Goal: Information Seeking & Learning: Learn about a topic

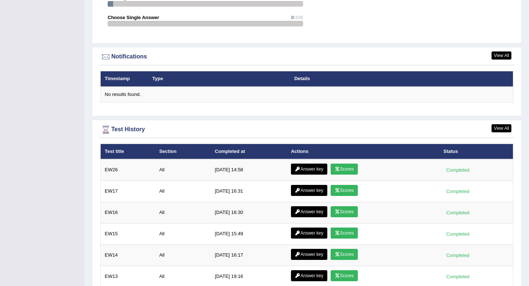
scroll to position [906, 0]
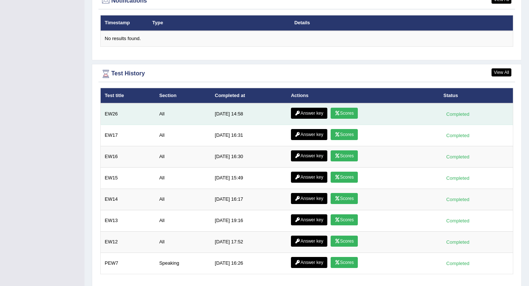
click at [348, 114] on link "Scores" at bounding box center [344, 113] width 27 height 11
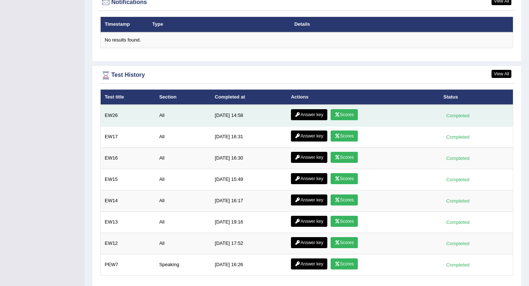
click at [308, 118] on link "Answer key" at bounding box center [309, 114] width 36 height 11
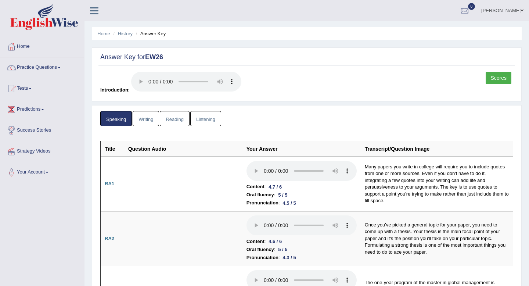
click at [143, 119] on link "Writing" at bounding box center [146, 118] width 26 height 15
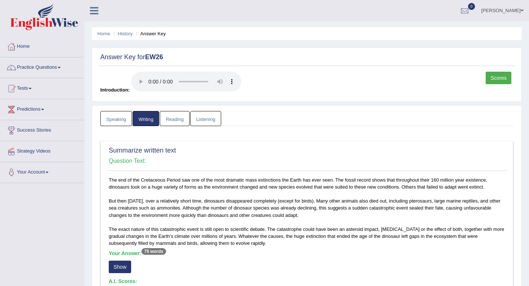
click at [179, 123] on link "Reading" at bounding box center [174, 118] width 29 height 15
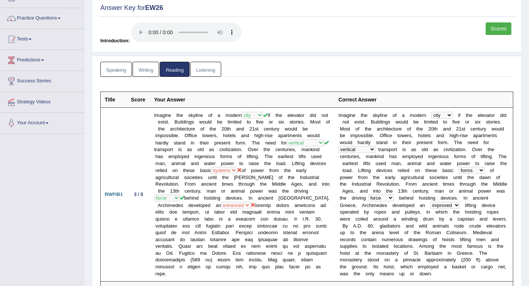
scroll to position [77, 0]
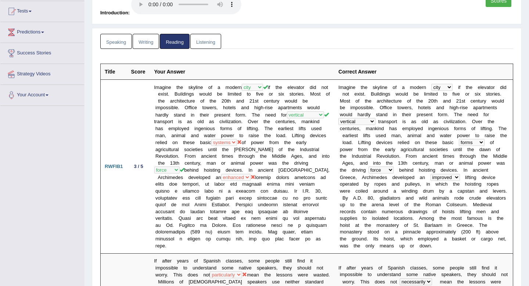
click at [148, 43] on link "Writing" at bounding box center [146, 41] width 26 height 15
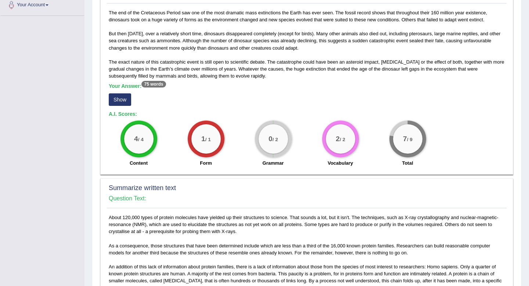
scroll to position [158, 0]
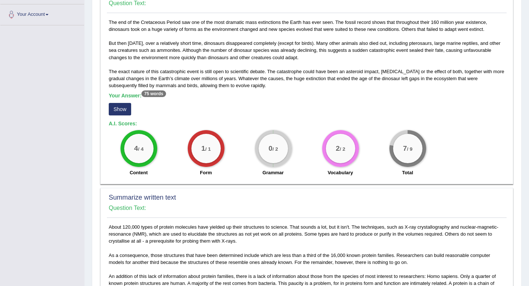
click at [121, 106] on button "Show" at bounding box center [120, 109] width 22 height 12
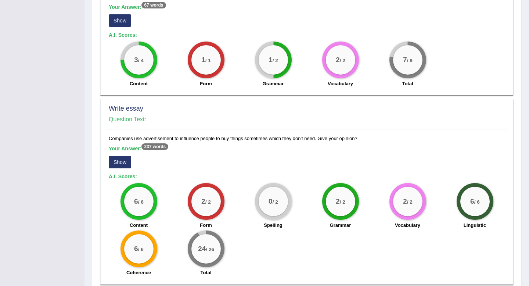
scroll to position [497, 0]
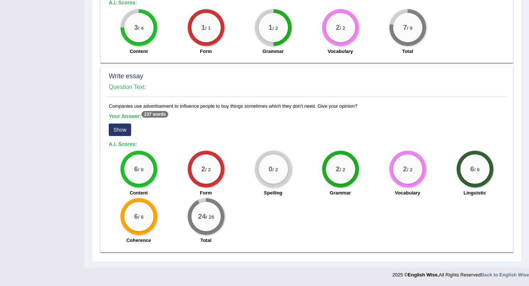
click at [116, 131] on button "Show" at bounding box center [120, 129] width 22 height 12
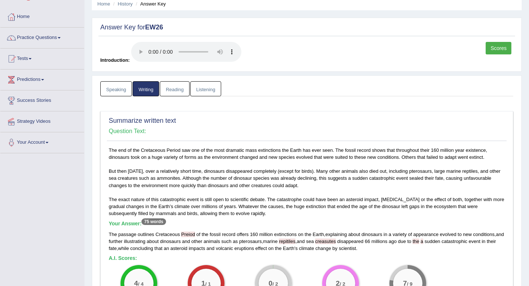
scroll to position [15, 0]
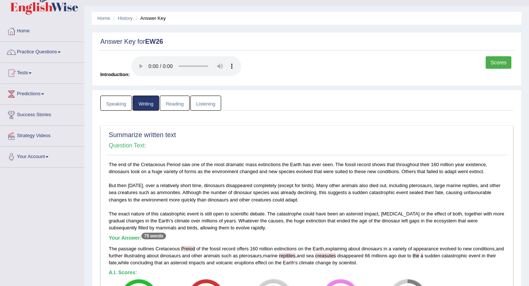
click at [182, 105] on link "Reading" at bounding box center [174, 103] width 29 height 15
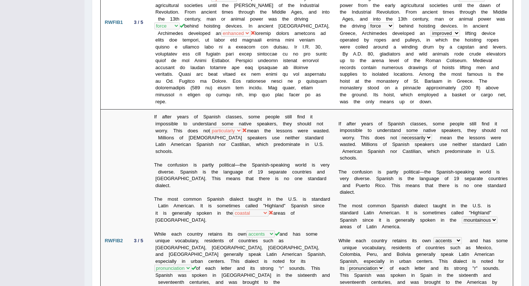
scroll to position [0, 0]
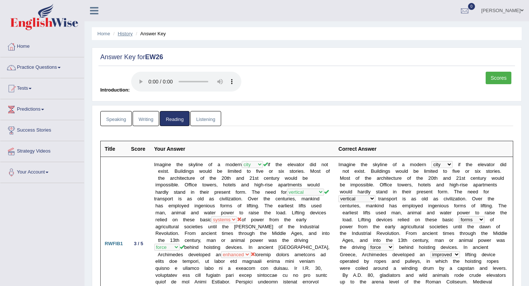
click at [129, 34] on link "History" at bounding box center [125, 34] width 15 height 6
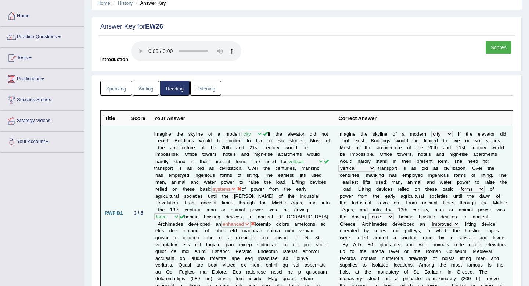
scroll to position [39, 0]
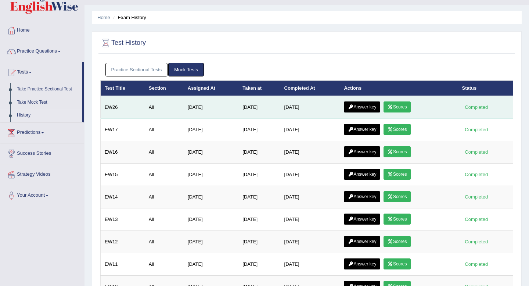
click at [372, 107] on link "Answer key" at bounding box center [362, 106] width 36 height 11
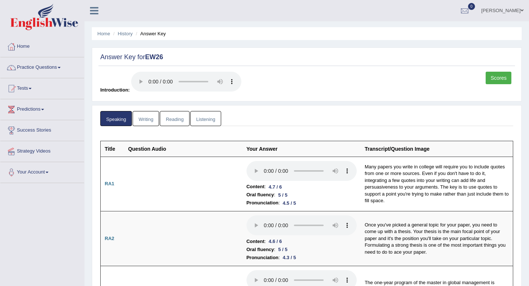
click at [178, 117] on link "Reading" at bounding box center [174, 118] width 29 height 15
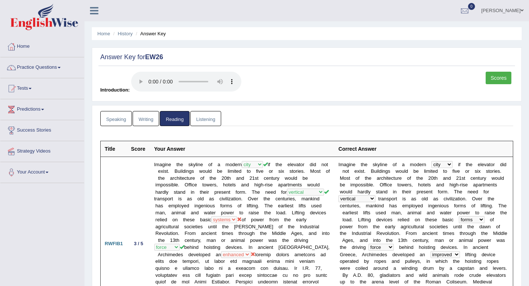
click at [202, 121] on link "Listening" at bounding box center [205, 118] width 31 height 15
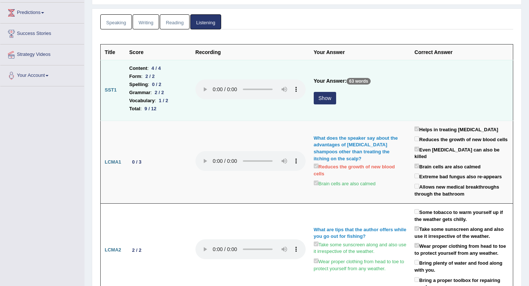
scroll to position [100, 0]
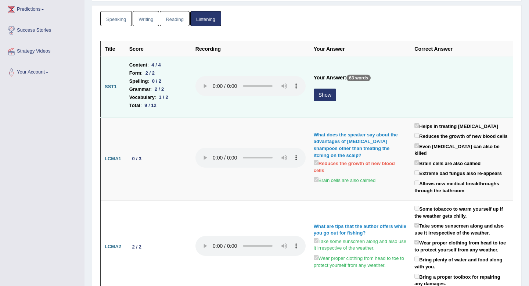
click at [325, 95] on button "Show" at bounding box center [325, 95] width 22 height 12
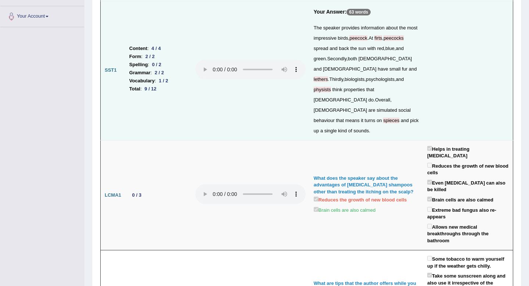
scroll to position [0, 0]
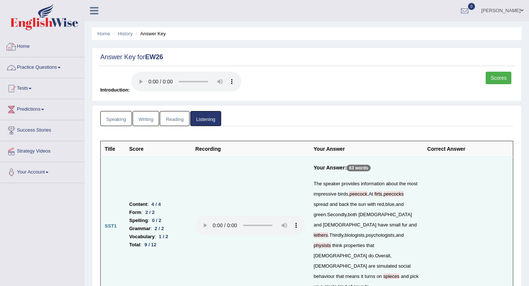
click at [39, 67] on link "Practice Questions" at bounding box center [42, 66] width 84 height 18
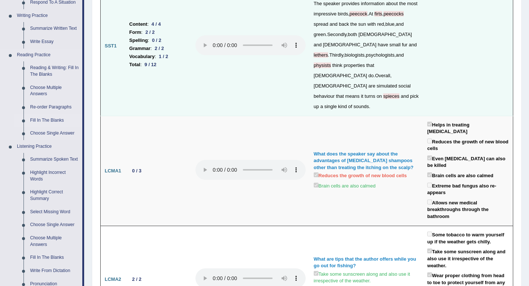
scroll to position [185, 0]
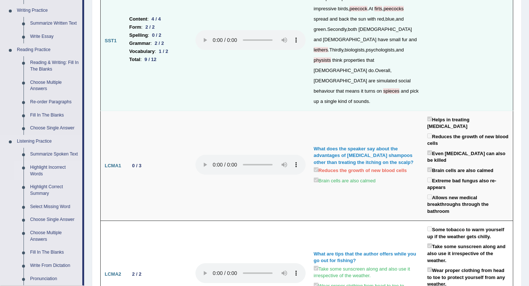
click at [44, 175] on link "Highlight Incorrect Words" at bounding box center [54, 170] width 55 height 19
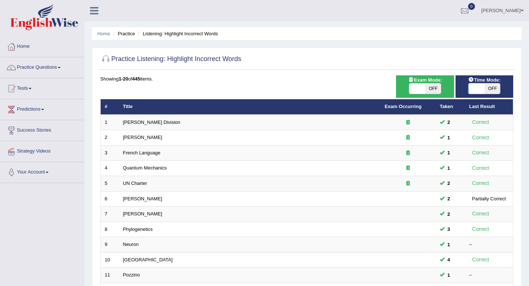
click at [492, 85] on span "OFF" at bounding box center [492, 88] width 16 height 10
checkbox input "true"
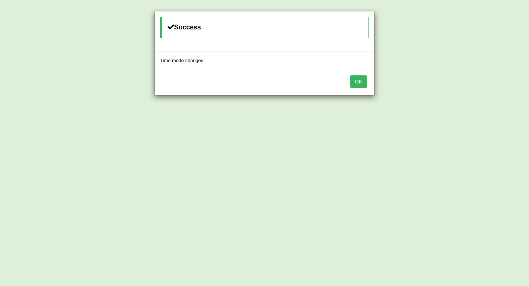
click at [363, 80] on button "OK" at bounding box center [358, 81] width 17 height 12
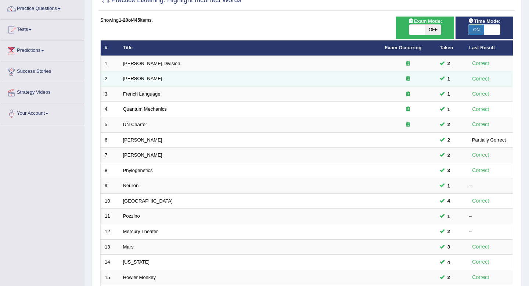
scroll to position [60, 0]
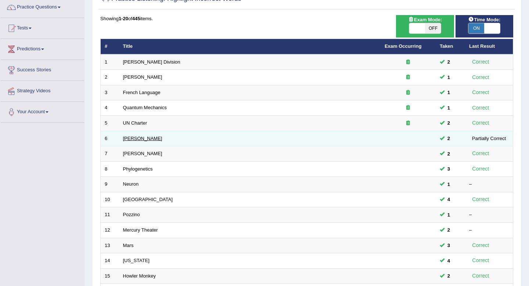
click at [127, 140] on link "[PERSON_NAME]" at bounding box center [142, 139] width 39 height 6
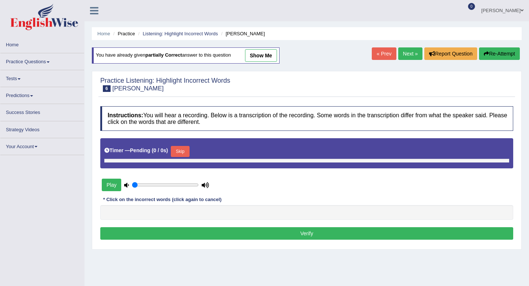
type input "1"
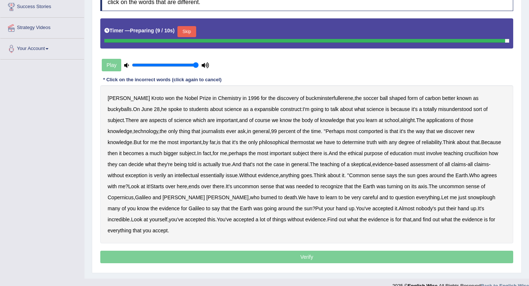
scroll to position [122, 0]
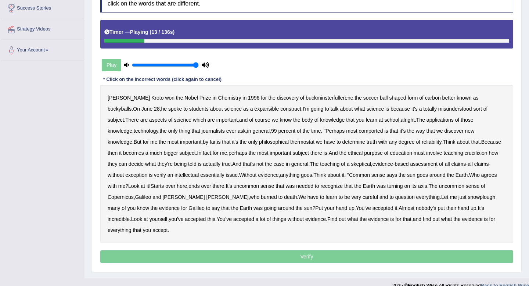
click at [254, 110] on b "expansible" at bounding box center [266, 109] width 25 height 6
click at [359, 132] on b "comported" at bounding box center [371, 131] width 24 height 6
click at [290, 143] on b "thermostat" at bounding box center [302, 142] width 24 height 6
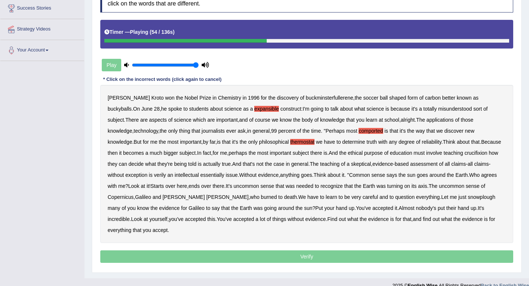
click at [481, 143] on b "Because" at bounding box center [491, 142] width 20 height 6
click at [364, 150] on b "purpose" at bounding box center [373, 153] width 19 height 6
click at [154, 177] on b "verily" at bounding box center [160, 175] width 12 height 6
click at [200, 176] on b "essentially" at bounding box center [212, 175] width 24 height 6
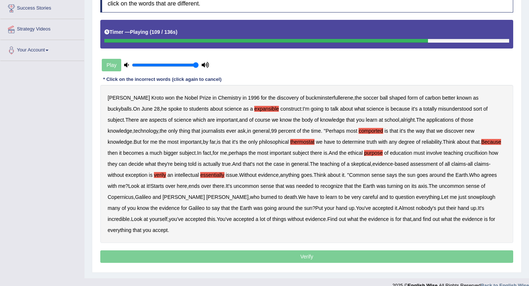
click at [468, 196] on b "snowplough" at bounding box center [482, 197] width 28 height 6
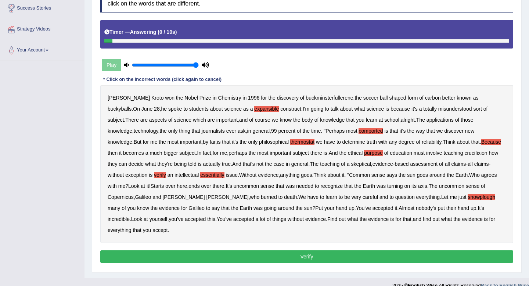
click at [374, 250] on button "Verify" at bounding box center [306, 256] width 413 height 12
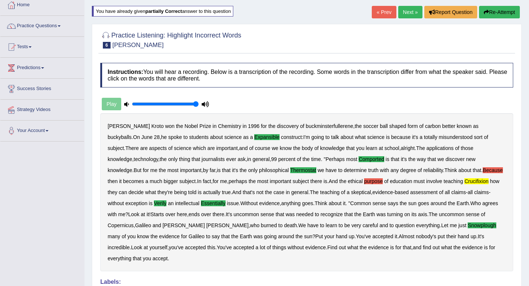
scroll to position [0, 0]
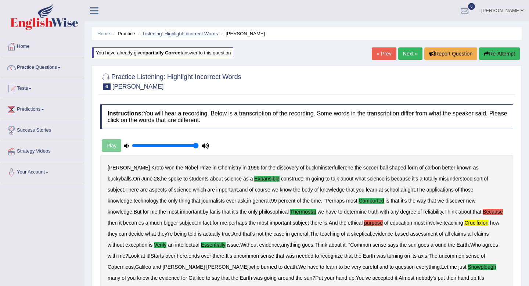
click at [177, 33] on link "Listening: Highlight Incorrect Words" at bounding box center [180, 34] width 75 height 6
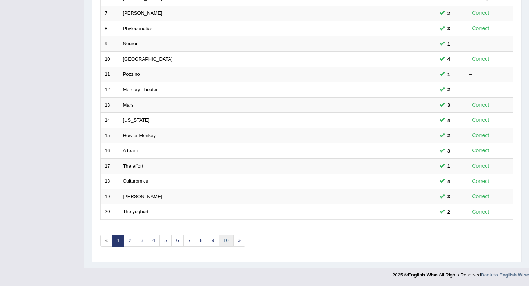
click at [226, 241] on link "10" at bounding box center [226, 240] width 15 height 12
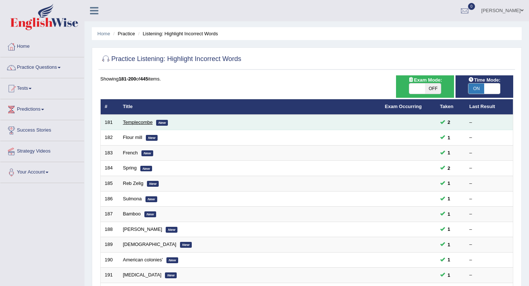
click at [144, 121] on link "Templecombe" at bounding box center [138, 122] width 30 height 6
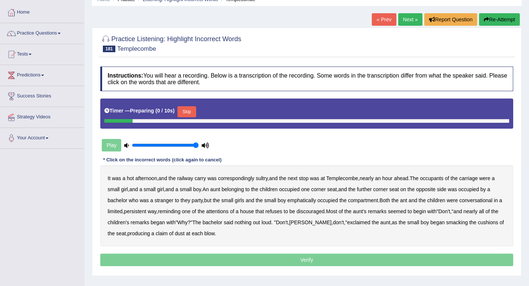
scroll to position [100, 0]
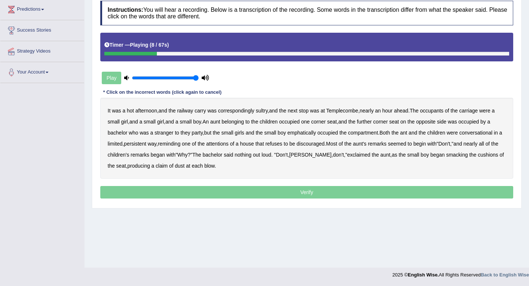
click at [357, 110] on b "Templecombe" at bounding box center [342, 111] width 32 height 6
click at [151, 122] on b "small" at bounding box center [150, 122] width 12 height 6
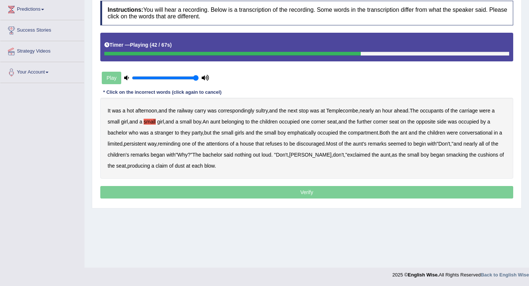
click at [282, 145] on b "refuses" at bounding box center [273, 144] width 17 height 6
click at [282, 144] on b "refuses" at bounding box center [273, 144] width 17 height 6
click at [264, 144] on b "that" at bounding box center [259, 144] width 8 height 6
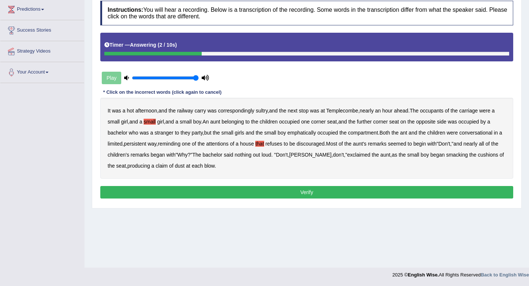
click at [202, 190] on button "Verify" at bounding box center [306, 192] width 413 height 12
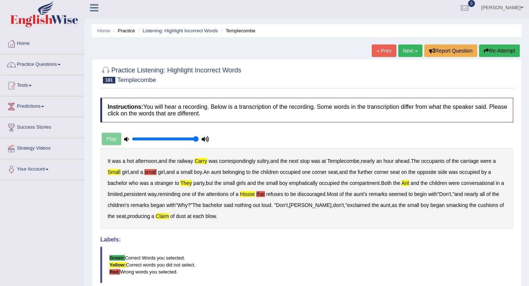
scroll to position [0, 0]
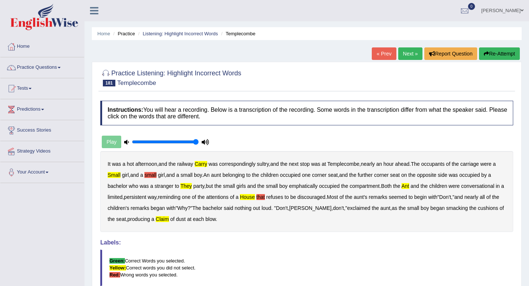
click at [496, 58] on button "Re-Attempt" at bounding box center [499, 53] width 41 height 12
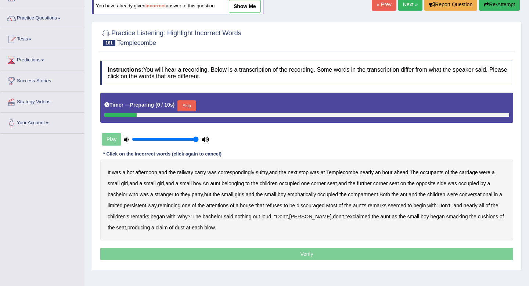
scroll to position [100, 0]
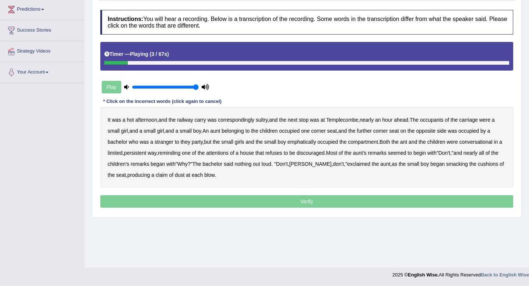
click at [205, 119] on b "carry" at bounding box center [200, 120] width 11 height 6
click at [200, 145] on b "party" at bounding box center [197, 142] width 11 height 6
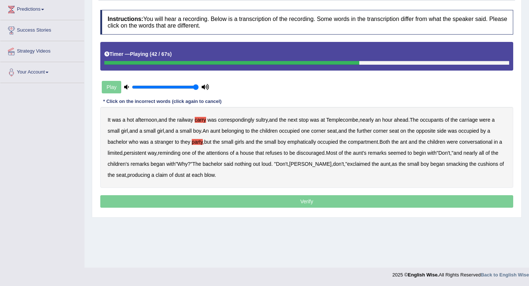
click at [264, 154] on b "that" at bounding box center [259, 153] width 8 height 6
click at [168, 177] on b "claim" at bounding box center [162, 175] width 12 height 6
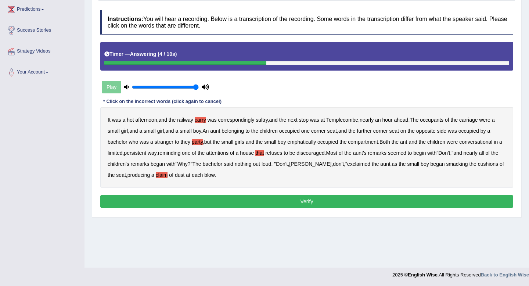
click at [407, 141] on b "ant" at bounding box center [403, 142] width 7 height 6
click at [330, 201] on button "Verify" at bounding box center [306, 201] width 413 height 12
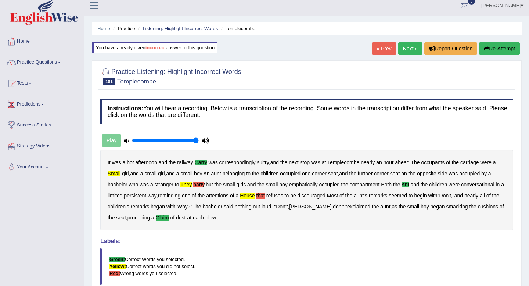
scroll to position [0, 0]
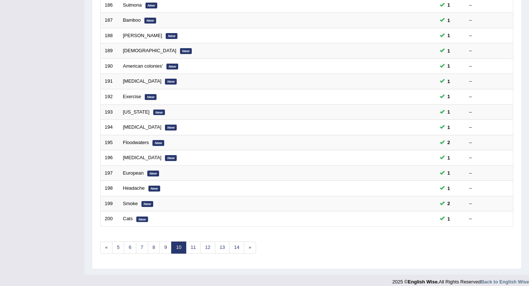
scroll to position [201, 0]
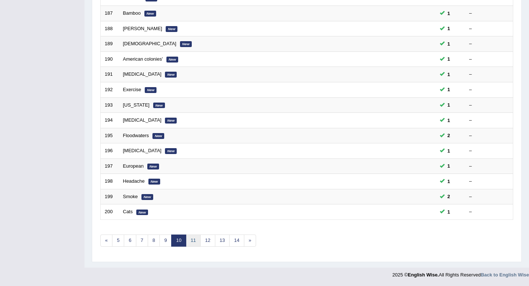
click at [190, 241] on link "11" at bounding box center [193, 240] width 15 height 12
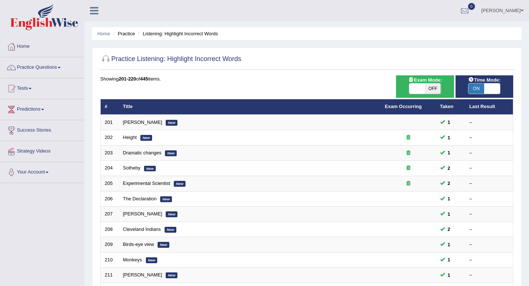
scroll to position [201, 0]
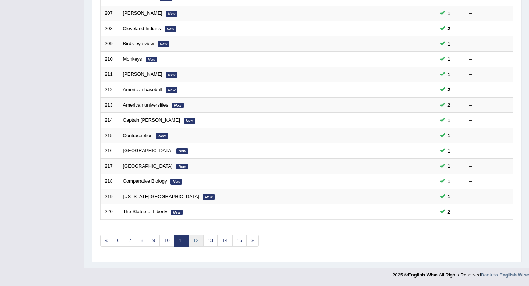
click at [195, 243] on link "12" at bounding box center [195, 240] width 15 height 12
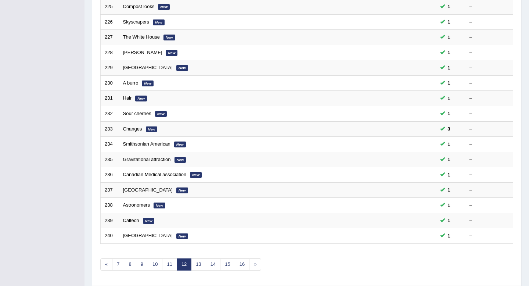
scroll to position [201, 0]
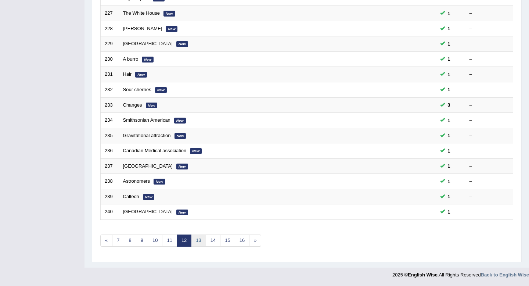
click at [202, 238] on link "13" at bounding box center [198, 240] width 15 height 12
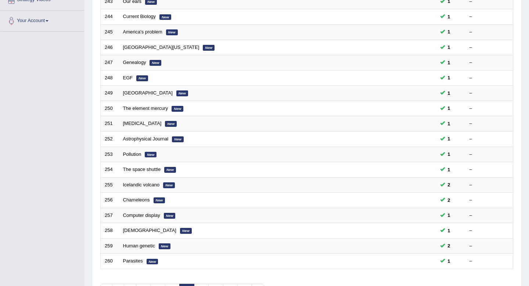
scroll to position [201, 0]
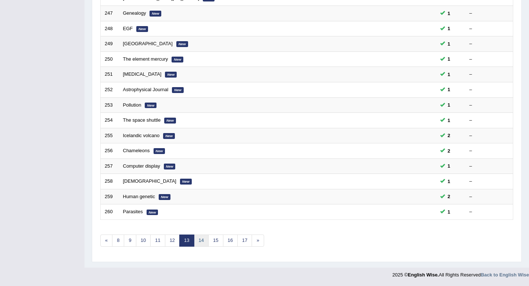
click at [203, 237] on link "14" at bounding box center [201, 240] width 15 height 12
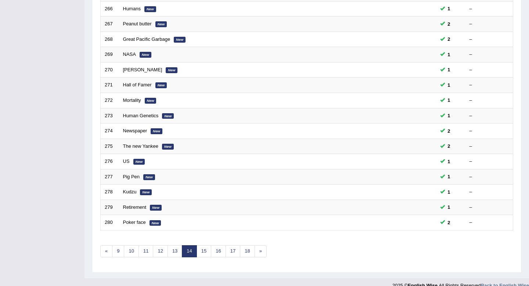
scroll to position [201, 0]
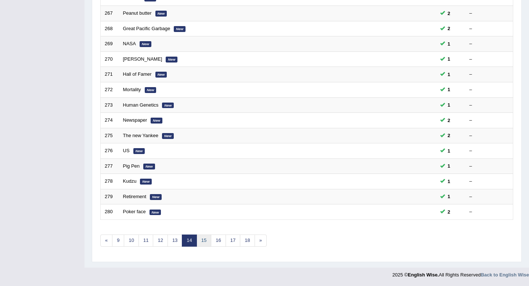
click at [205, 239] on link "15" at bounding box center [204, 240] width 15 height 12
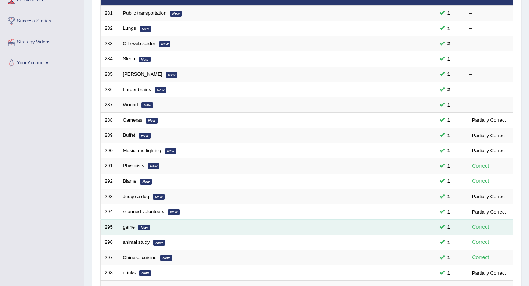
scroll to position [201, 0]
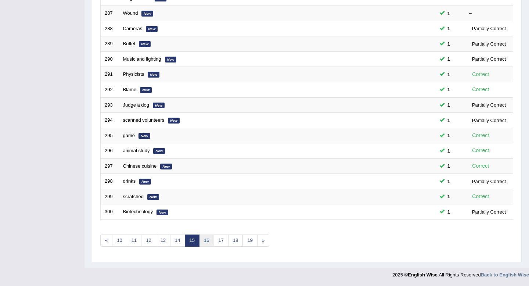
click at [208, 241] on link "16" at bounding box center [206, 240] width 15 height 12
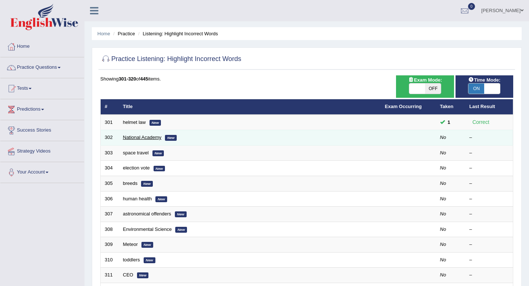
click at [142, 139] on link "National Academy" at bounding box center [142, 137] width 39 height 6
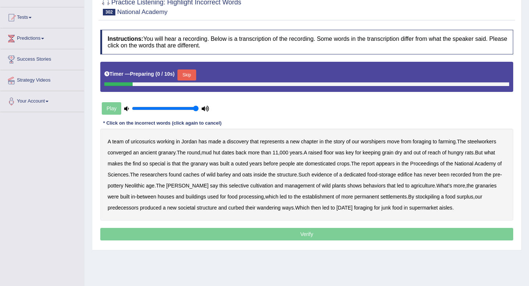
scroll to position [76, 0]
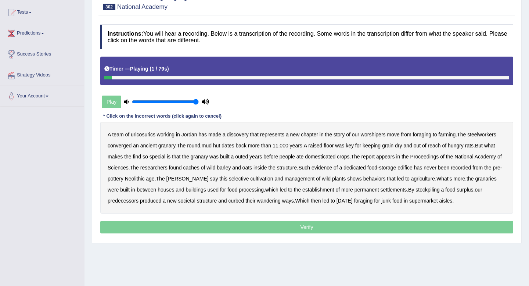
click at [150, 136] on b "uricosurics" at bounding box center [143, 135] width 25 height 6
click at [379, 135] on b "worshipers" at bounding box center [373, 135] width 25 height 6
click at [478, 137] on b "steelworkers" at bounding box center [481, 135] width 29 height 6
click at [126, 145] on b "converged" at bounding box center [120, 146] width 24 height 6
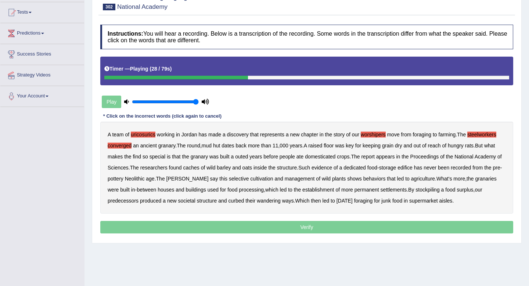
click at [246, 158] on b "outed" at bounding box center [241, 157] width 13 height 6
click at [192, 179] on b "maples" at bounding box center [187, 179] width 42 height 6
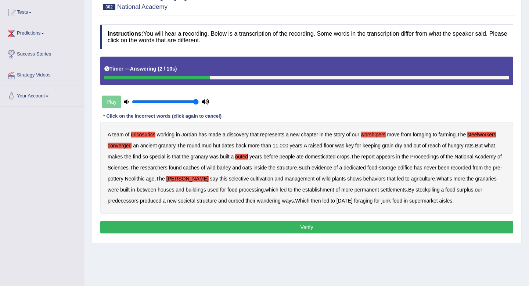
click at [290, 227] on button "Verify" at bounding box center [306, 227] width 413 height 12
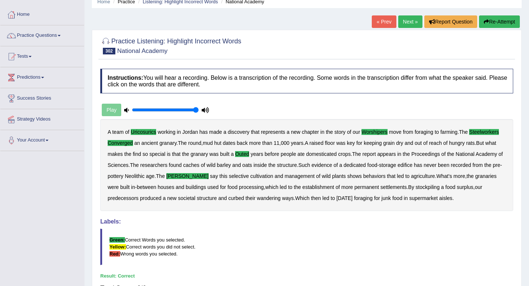
scroll to position [17, 0]
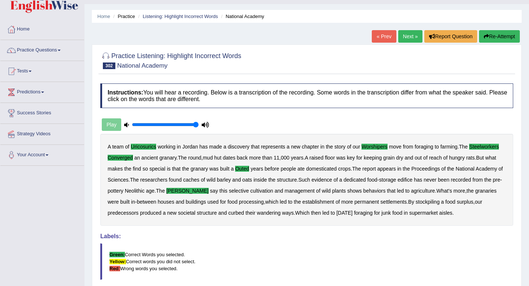
click at [410, 36] on link "Next »" at bounding box center [410, 36] width 24 height 12
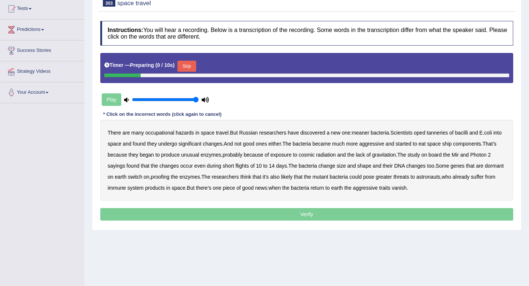
scroll to position [100, 0]
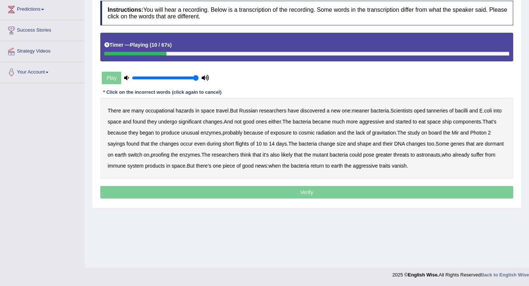
click at [425, 111] on b "oped" at bounding box center [419, 111] width 11 height 6
click at [448, 109] on b "tanneries" at bounding box center [437, 111] width 21 height 6
click at [336, 133] on b "radiation" at bounding box center [326, 133] width 20 height 6
click at [125, 145] on b "sayings" at bounding box center [116, 144] width 17 height 6
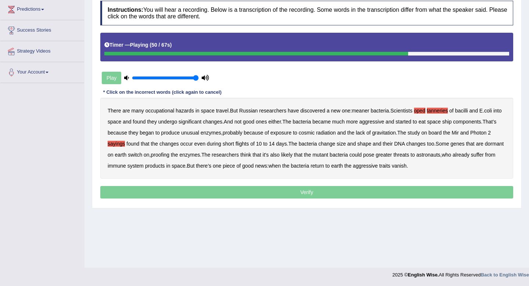
click at [170, 155] on b "proofing" at bounding box center [160, 155] width 19 height 6
click at [165, 165] on b "products" at bounding box center [155, 166] width 20 height 6
click at [390, 167] on b "traits" at bounding box center [384, 166] width 11 height 6
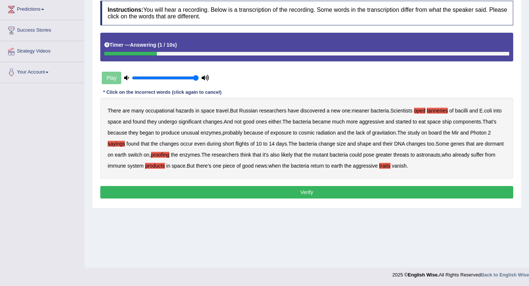
click at [351, 194] on button "Verify" at bounding box center [306, 192] width 413 height 12
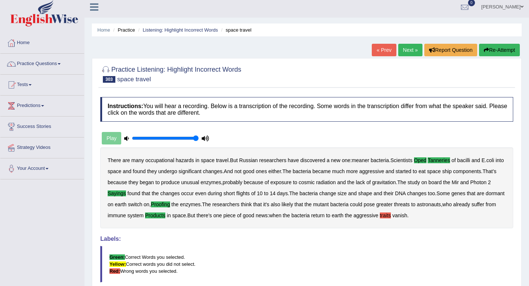
scroll to position [0, 0]
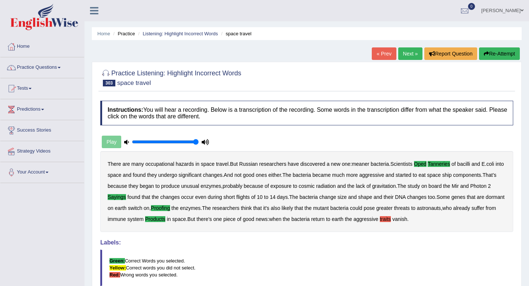
click at [41, 67] on link "Practice Questions" at bounding box center [42, 66] width 84 height 18
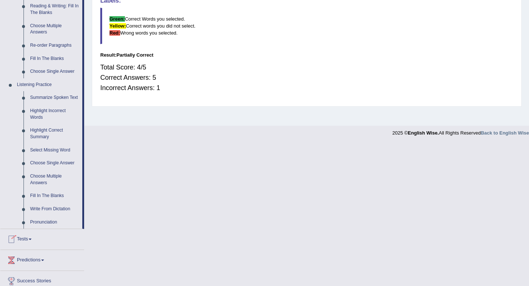
scroll to position [297, 0]
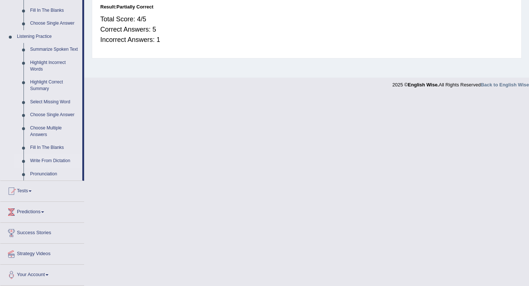
click at [48, 160] on link "Write From Dictation" at bounding box center [54, 160] width 55 height 13
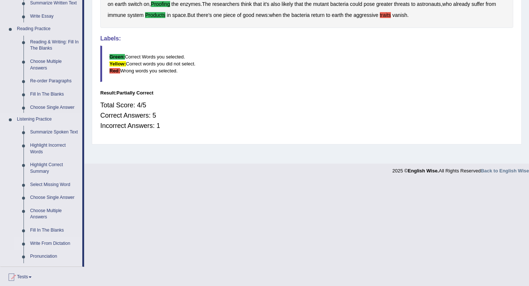
scroll to position [100, 0]
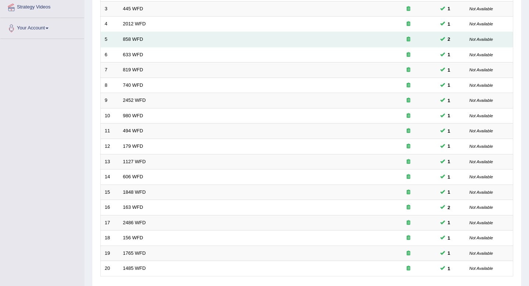
scroll to position [201, 0]
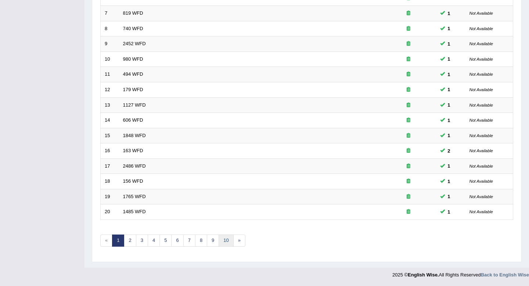
click at [223, 240] on link "10" at bounding box center [226, 240] width 15 height 12
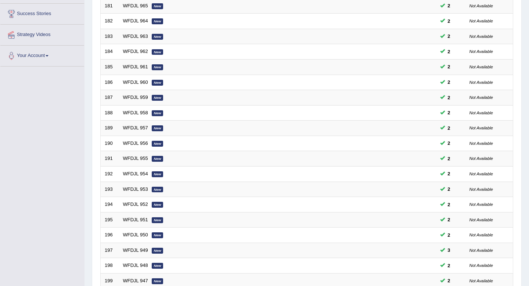
scroll to position [201, 0]
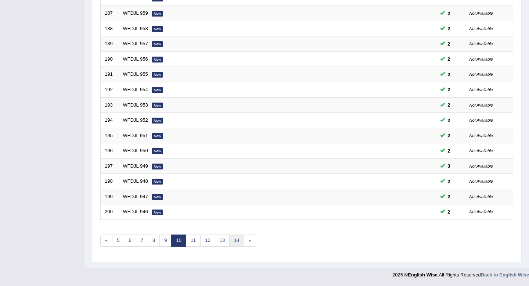
click at [236, 240] on link "14" at bounding box center [236, 240] width 15 height 12
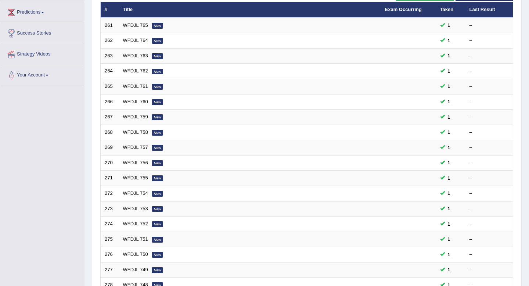
scroll to position [101, 0]
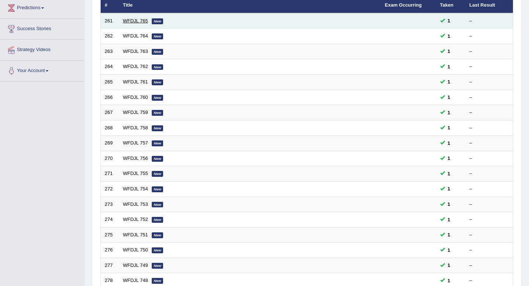
click at [143, 22] on link "WFDJL 765" at bounding box center [135, 21] width 25 height 6
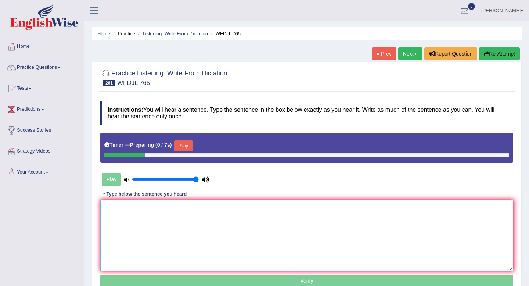
click at [185, 211] on textarea at bounding box center [306, 235] width 413 height 71
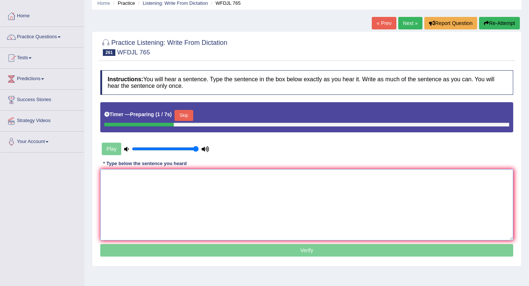
scroll to position [40, 0]
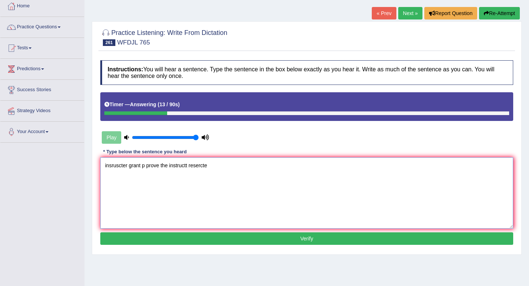
drag, startPoint x: 110, startPoint y: 166, endPoint x: 92, endPoint y: 164, distance: 17.7
click at [92, 164] on div "Practice Listening: Write From Dictation 261 WFDJL 765 Instructions: You will h…" at bounding box center [307, 137] width 430 height 233
drag, startPoint x: 172, startPoint y: 164, endPoint x: 152, endPoint y: 162, distance: 19.9
click at [152, 162] on textarea "Instractur instructer sruscter grant p prove the instructt resercte" at bounding box center [306, 192] width 413 height 71
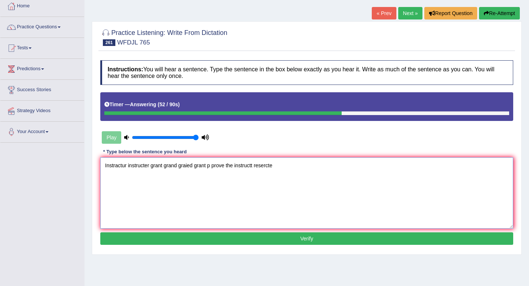
drag, startPoint x: 213, startPoint y: 164, endPoint x: 196, endPoint y: 164, distance: 17.3
click at [196, 164] on textarea "Instractur instructer grant grand graied grant p prove the instructt resercte" at bounding box center [306, 192] width 413 height 71
click at [280, 165] on textarea "Instractur instructer grant grand graied to improve prove proval the instructt …" at bounding box center [306, 192] width 413 height 71
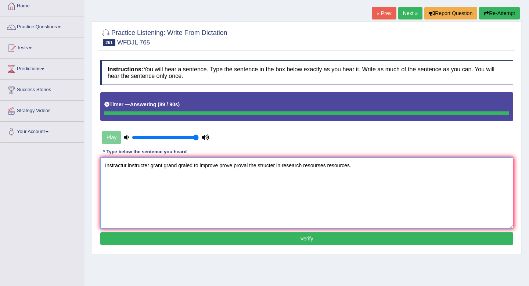
type textarea "Instractur instructer grant grand graied to improve prove proval the structer i…"
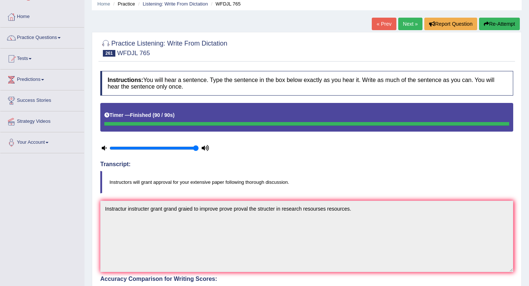
scroll to position [0, 0]
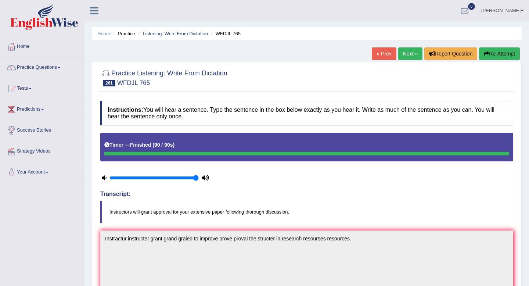
click at [505, 57] on button "Re-Attempt" at bounding box center [499, 53] width 41 height 12
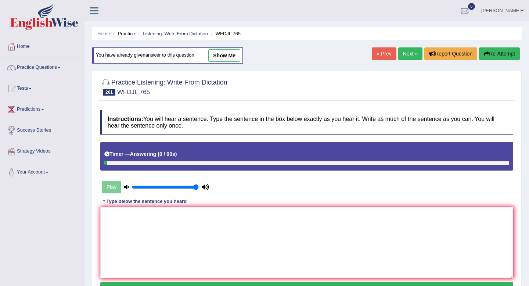
click at [402, 52] on link "Next »" at bounding box center [410, 53] width 24 height 12
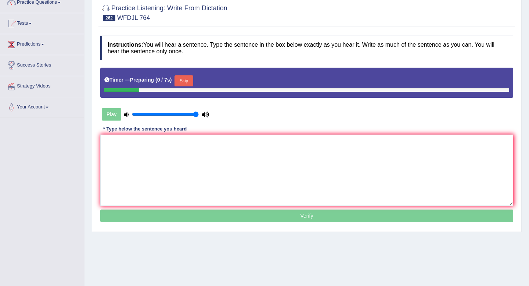
scroll to position [82, 0]
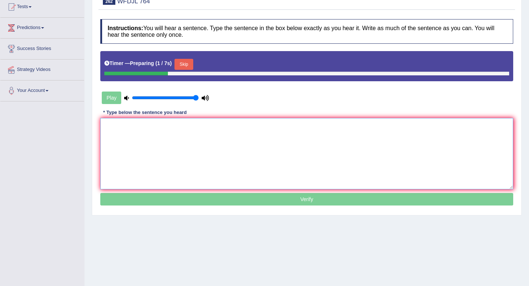
click at [235, 154] on textarea at bounding box center [306, 153] width 413 height 71
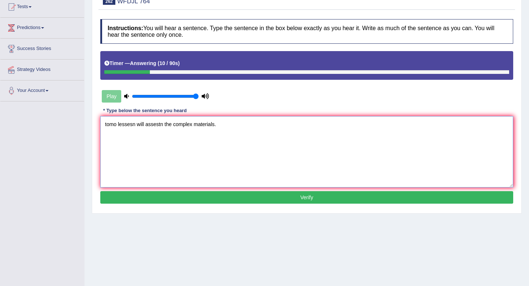
drag, startPoint x: 119, startPoint y: 124, endPoint x: 82, endPoint y: 122, distance: 37.5
click at [82, 122] on div "Toggle navigation Home Practice Questions Speaking Practice Read Aloud Repeat S…" at bounding box center [264, 109] width 529 height 382
click at [174, 124] on textarea "Tomorrow lesson lessons will assestn the complex materials." at bounding box center [306, 151] width 413 height 71
click at [196, 123] on textarea "Tomorrow lesson lessons will be assestn the complex materials." at bounding box center [306, 151] width 413 height 71
click at [198, 125] on textarea "Tomorrow lesson lessons will be assestn the complex materials." at bounding box center [306, 151] width 413 height 71
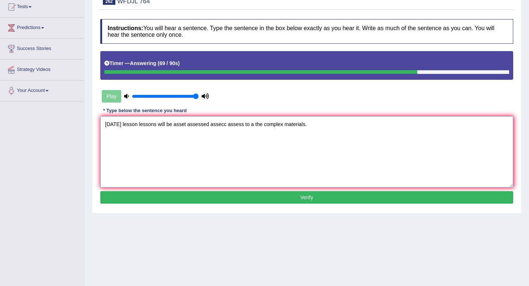
click at [314, 126] on textarea "Tomorrow lesson lessons will be asset assessed assecc assess to a the complex m…" at bounding box center [306, 151] width 413 height 71
click at [262, 125] on textarea "Tomorrow lesson lessons will be asset assessed assecc assess to a the complex m…" at bounding box center [306, 151] width 413 height 71
click at [268, 127] on textarea "Tomorrow lesson lessons will be asset assessed assecc assess to the complex mat…" at bounding box center [306, 151] width 413 height 71
type textarea "Tomorrow lesson lessons will be asset assessed assecc assess to the of on at wi…"
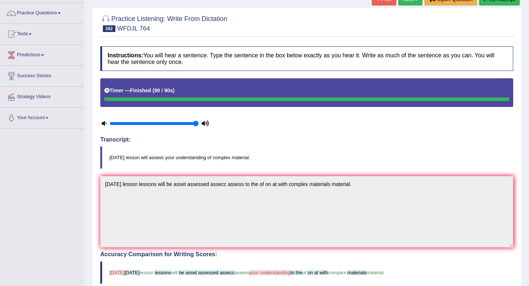
scroll to position [0, 0]
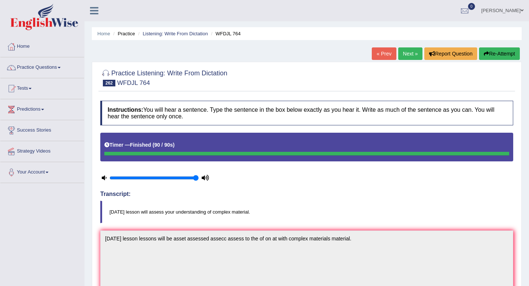
click at [406, 53] on link "Next »" at bounding box center [410, 53] width 24 height 12
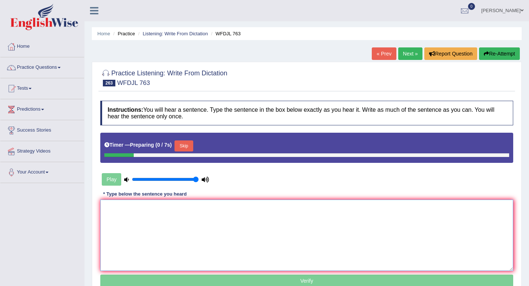
click at [188, 223] on textarea at bounding box center [306, 235] width 413 height 71
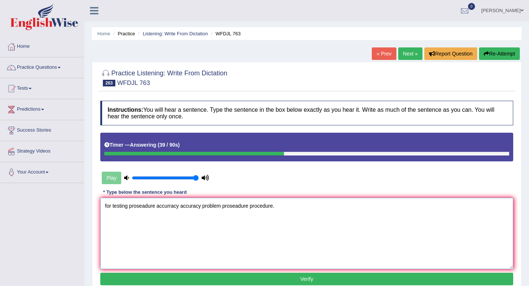
drag, startPoint x: 110, startPoint y: 205, endPoint x: 90, endPoint y: 204, distance: 20.3
click at [90, 204] on div "Home Practice Listening: Write From Dictation WFDJL 763 « Prev Next » Report Qu…" at bounding box center [307, 183] width 445 height 367
click at [114, 205] on textarea "For testing proseadure accurracy accuracy problem proseadure procedure." at bounding box center [306, 233] width 413 height 71
click at [155, 207] on textarea "For a the testing proseadure accurracy accuracy problem proseadure procedure." at bounding box center [306, 233] width 413 height 71
click at [162, 205] on textarea "For a the testing proceadure accurracy accuracy problem proseadure procedure." at bounding box center [306, 233] width 413 height 71
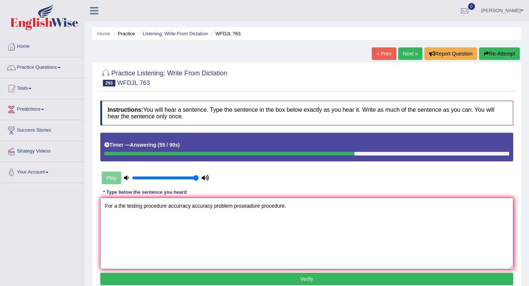
click at [169, 206] on textarea "For a the testing procedure accurracy accuracy problem proseadure procedure." at bounding box center [306, 233] width 413 height 71
click at [204, 204] on textarea "For a the testing procedure will is be accurracy accuracy problem proseadure pr…" at bounding box center [306, 233] width 413 height 71
click at [221, 208] on textarea "For a the testing procedure will is be accuracy accuracy problem proseadure pro…" at bounding box center [306, 233] width 413 height 71
click at [232, 204] on textarea "For a the testing procedure will is be accuracy acuracy problem proseadure proc…" at bounding box center [306, 233] width 413 height 71
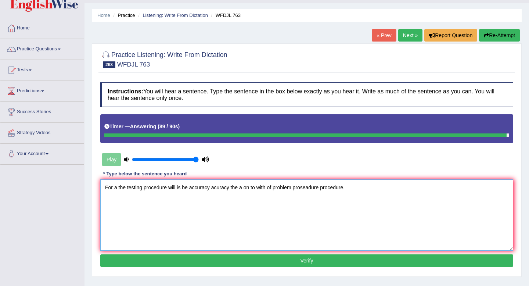
scroll to position [21, 0]
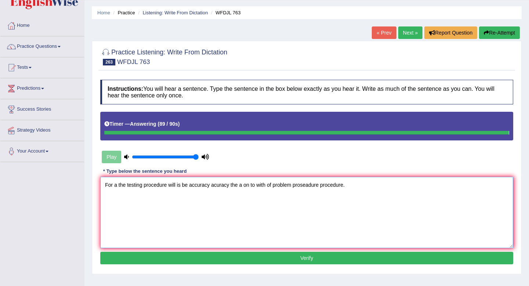
type textarea "For a the testing procedure will is be accuracy acuracy the a on to with of pro…"
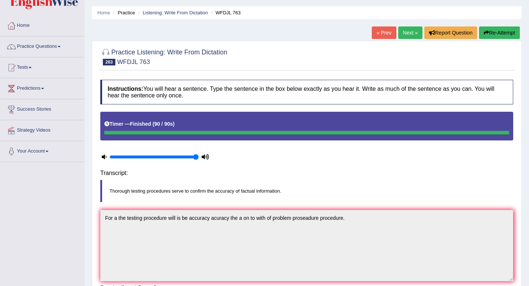
click at [236, 259] on div "Home Practice Listening: Write From Dictation WFDJL 763 « Prev Next » Report Qu…" at bounding box center [307, 169] width 445 height 380
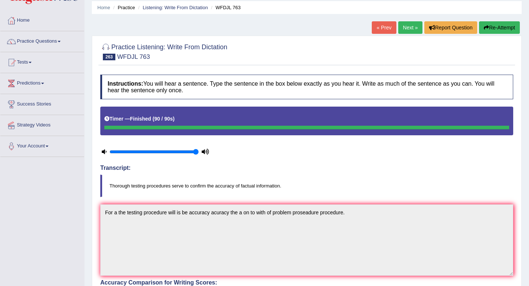
scroll to position [0, 0]
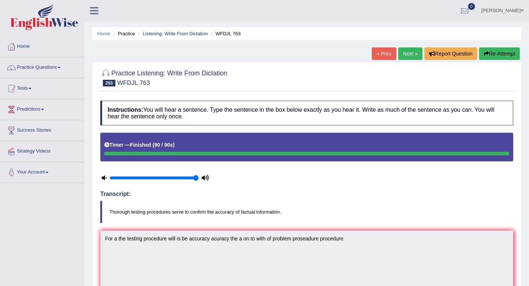
click at [410, 55] on link "Next »" at bounding box center [410, 53] width 24 height 12
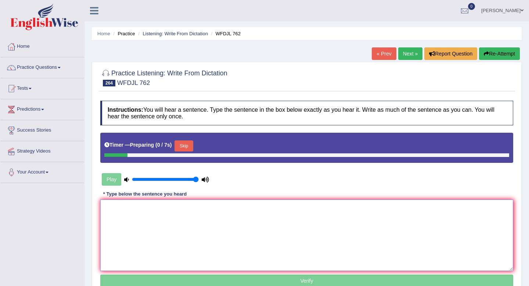
click at [239, 245] on textarea at bounding box center [306, 235] width 413 height 71
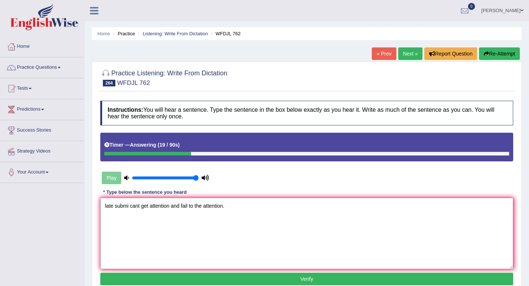
click at [197, 204] on textarea "late submi cant get attention and fail to the attention." at bounding box center [306, 233] width 413 height 71
click at [249, 206] on textarea "late submi cant get attention and fail to get for an the attention." at bounding box center [306, 233] width 413 height 71
click at [248, 205] on textarea "late submi cant get attention and fail to get for an the attention." at bounding box center [306, 233] width 413 height 71
drag, startPoint x: 113, startPoint y: 204, endPoint x: 89, endPoint y: 204, distance: 24.2
click at [89, 204] on div "Home Practice Listening: Write From Dictation WFDJL 762 « Prev Next » Report Qu…" at bounding box center [307, 183] width 445 height 367
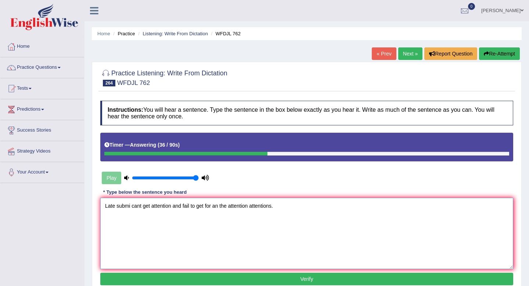
click at [131, 203] on textarea "Late submi cant get attention and fail to get for an the attention attentions." at bounding box center [306, 233] width 413 height 71
click at [204, 206] on textarea "Late submittion submision submission cant get attention and fail to get for an …" at bounding box center [306, 233] width 413 height 71
click at [234, 206] on textarea "Late submittion submision submission cannot can't get attention and fail to get…" at bounding box center [306, 233] width 413 height 71
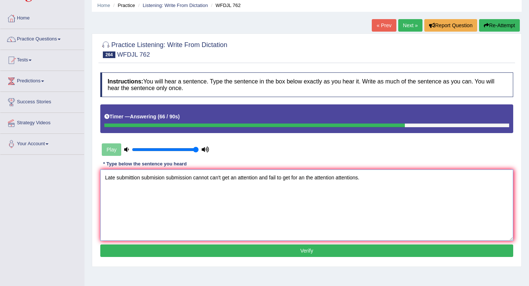
scroll to position [42, 0]
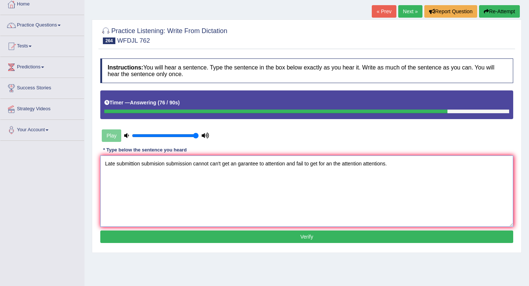
click at [238, 164] on textarea "Late submittion submision submission cannot can't get an garantee to attention …" at bounding box center [306, 190] width 413 height 71
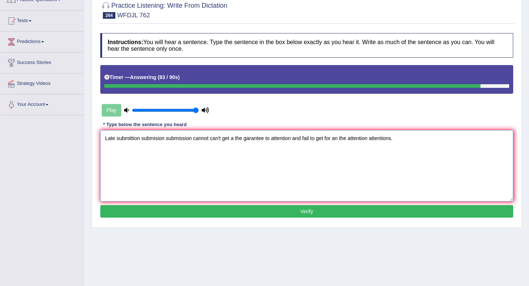
type textarea "Late submittion submision submission cannot can't get a the garantee to attenti…"
click at [262, 216] on button "Verify" at bounding box center [306, 211] width 413 height 12
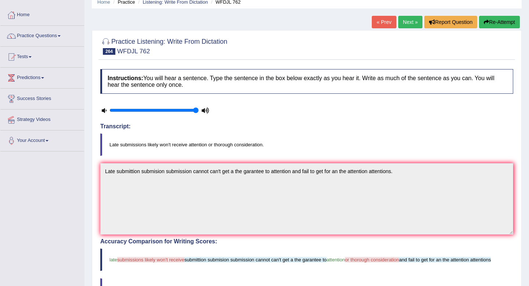
scroll to position [21, 0]
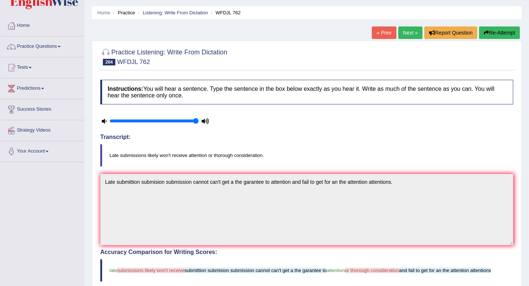
click at [491, 32] on button "Re-Attempt" at bounding box center [499, 32] width 41 height 12
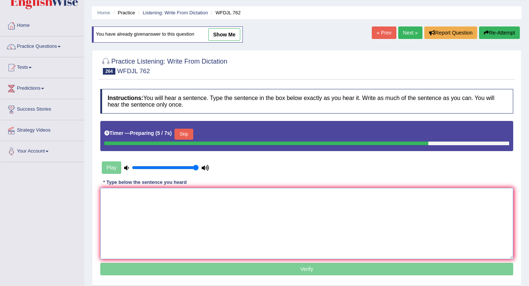
click at [260, 211] on textarea at bounding box center [306, 223] width 413 height 71
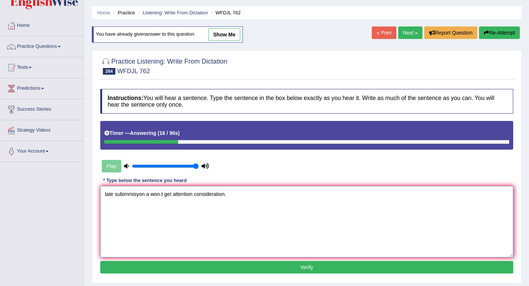
click at [194, 195] on textarea "late subimmisyon a won.t get attention consideration." at bounding box center [306, 221] width 413 height 71
drag, startPoint x: 114, startPoint y: 194, endPoint x: 96, endPoint y: 192, distance: 17.7
click at [96, 192] on div "Practice Listening: Write From Dictation 264 WFDJL 762 Instructions: You will h…" at bounding box center [307, 166] width 430 height 233
click at [137, 193] on textarea "Late subimmisyon a won.t get attention and the a consideration." at bounding box center [306, 221] width 413 height 71
click at [148, 194] on textarea "Late subimissiona likely to a won.t get attention and the a consideration." at bounding box center [306, 221] width 413 height 71
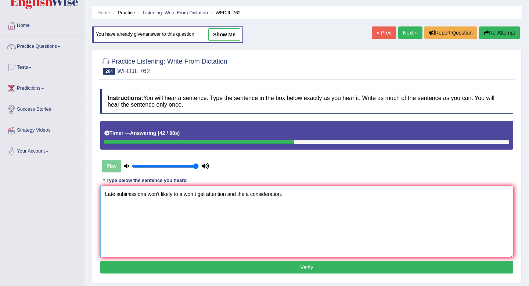
click at [199, 195] on textarea "Late subimissiona won't likely to a won.t get attention and the a consideration." at bounding box center [306, 221] width 413 height 71
click at [212, 193] on textarea "Late subimissiona won't likely to get attention and the a consideration." at bounding box center [306, 221] width 413 height 71
type textarea "Late subimissiona won't likely to get attention attentions for and the a consid…"
click at [242, 270] on button "Verify" at bounding box center [306, 267] width 413 height 12
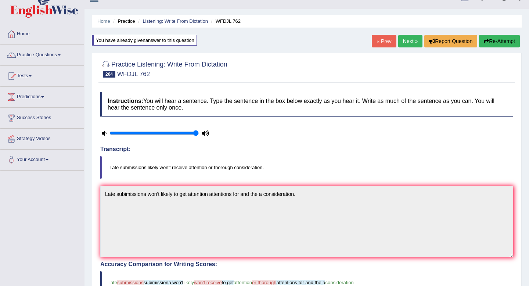
scroll to position [1, 0]
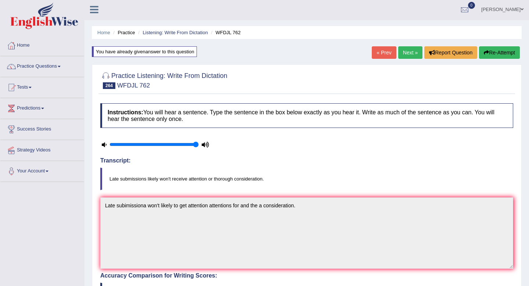
click at [406, 50] on link "Next »" at bounding box center [410, 52] width 24 height 12
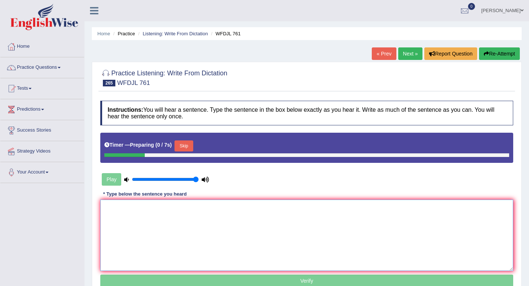
click at [194, 211] on textarea at bounding box center [306, 235] width 413 height 71
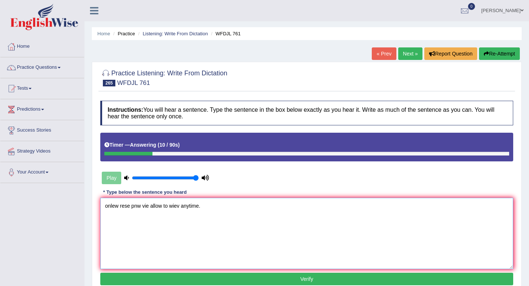
click at [178, 205] on textarea "onlew rese pnw vie allow to wiev anytime." at bounding box center [306, 233] width 413 height 71
drag, startPoint x: 118, startPoint y: 206, endPoint x: 90, endPoint y: 205, distance: 28.3
click at [90, 205] on div "Home Practice Listening: Write From Dictation WFDJL 761 « Prev Next » Report Qu…" at bounding box center [307, 183] width 445 height 367
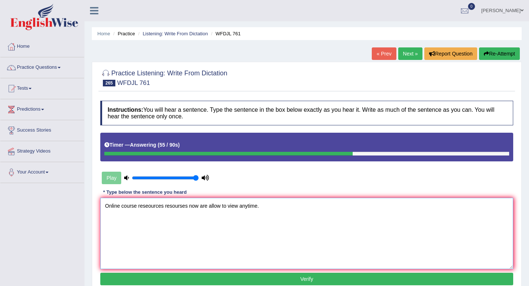
click at [198, 208] on textarea "Online course reseources resourses now are allow to view anytime." at bounding box center [306, 233] width 413 height 71
click at [220, 207] on textarea "Online course reseources resourses now view are allow to view anytime." at bounding box center [306, 233] width 413 height 71
click at [237, 205] on textarea "Online course reseources resourses now view are is allow to view anytime." at bounding box center [306, 233] width 413 height 71
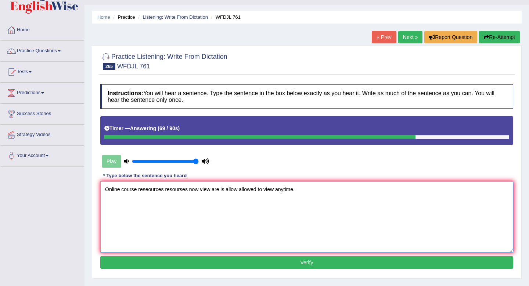
scroll to position [22, 0]
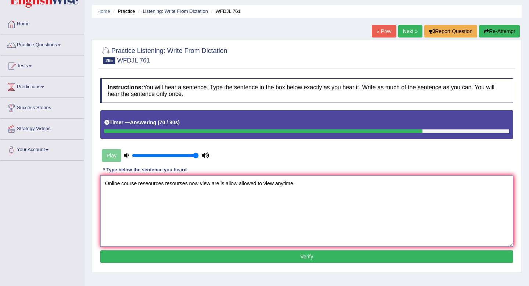
type textarea "Online course reseources resourses now view are is allow allowed to view anytim…"
click at [266, 258] on button "Verify" at bounding box center [306, 256] width 413 height 12
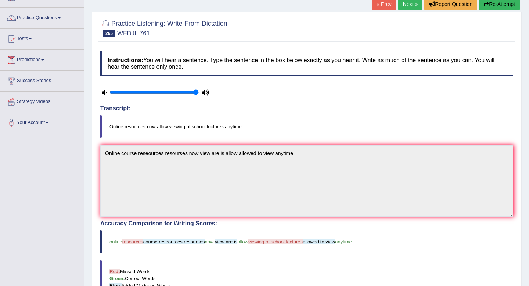
scroll to position [37, 0]
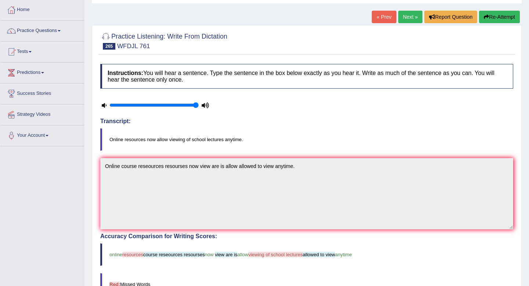
click at [499, 16] on button "Re-Attempt" at bounding box center [499, 17] width 41 height 12
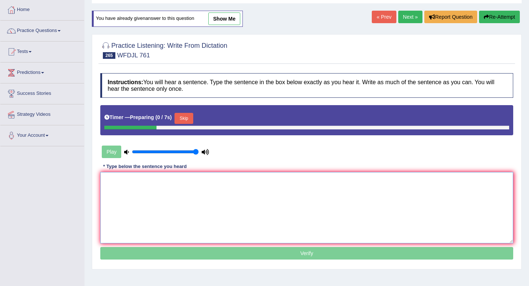
click at [188, 197] on textarea at bounding box center [306, 207] width 413 height 71
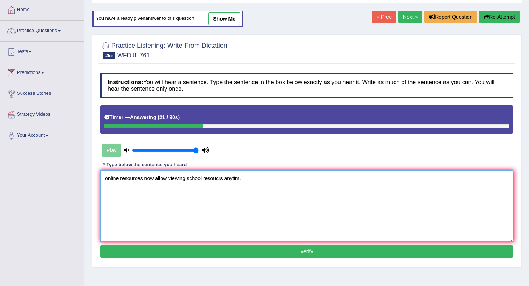
click at [240, 180] on textarea "online resources now allow viewing school resoucrs anytim." at bounding box center [306, 205] width 413 height 71
click at [204, 179] on textarea "online resources now allow viewing school resoucrs anytime." at bounding box center [306, 205] width 413 height 71
click at [244, 175] on textarea "online resources now allow viewing school schools resoucrs anytime." at bounding box center [306, 205] width 413 height 71
drag, startPoint x: 109, startPoint y: 178, endPoint x: 104, endPoint y: 178, distance: 5.1
click at [104, 178] on textarea "online resources now allow viewing school schools resourse anytime." at bounding box center [306, 205] width 413 height 71
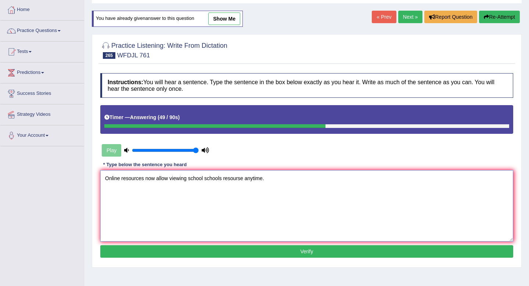
click at [170, 182] on textarea "Online resources now allow viewing school schools resourse anytime." at bounding box center [306, 205] width 413 height 71
click at [188, 180] on textarea "Online resources now allow viewing school schools resourse anytime." at bounding box center [306, 205] width 413 height 71
click at [223, 179] on textarea "Online resources now allow viewing school schools resourse anytime." at bounding box center [306, 205] width 413 height 71
click at [188, 179] on textarea "Online resources now allow viewing school schools of resourse anytime." at bounding box center [306, 205] width 413 height 71
type textarea "Online resources now allow viewing of school schools of resourse anytime."
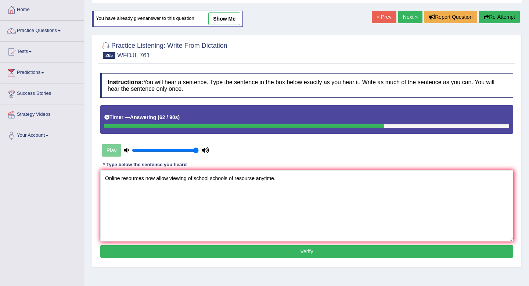
click at [224, 250] on button "Verify" at bounding box center [306, 251] width 413 height 12
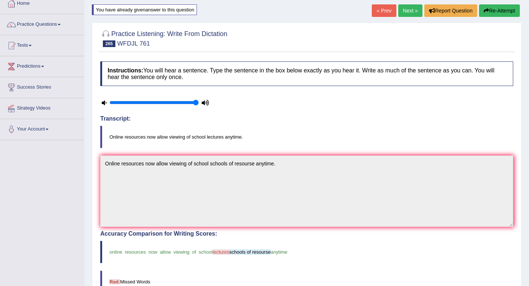
scroll to position [18, 0]
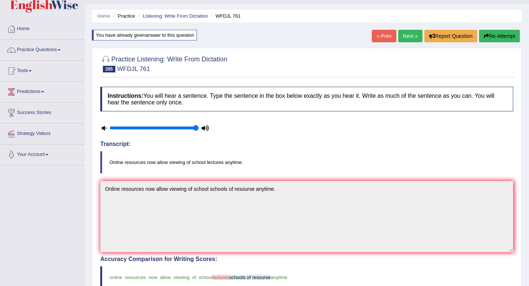
click at [407, 37] on link "Next »" at bounding box center [410, 36] width 24 height 12
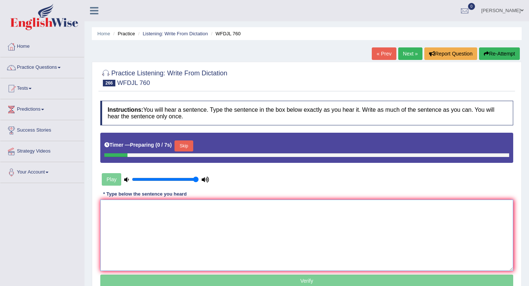
click at [204, 213] on textarea at bounding box center [306, 235] width 413 height 71
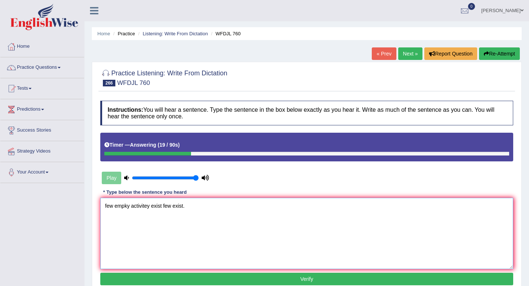
drag, startPoint x: 114, startPoint y: 206, endPoint x: 64, endPoint y: 204, distance: 50.4
click at [64, 204] on div "Toggle navigation Home Practice Questions Speaking Practice Read Aloud Repeat S…" at bounding box center [264, 191] width 529 height 382
click at [163, 207] on textarea "A few employee activitey exist few exist." at bounding box center [306, 233] width 413 height 71
click at [206, 204] on textarea "A few employee activitey activities are exist few exist." at bounding box center [306, 233] width 413 height 71
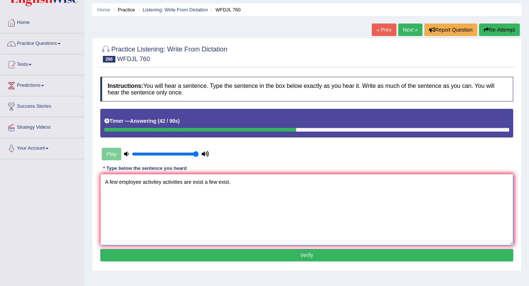
type textarea "A few employee activitey activities are exist a few exist."
click at [218, 257] on button "Verify" at bounding box center [306, 255] width 413 height 12
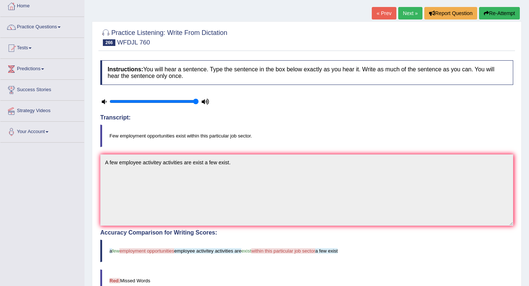
scroll to position [0, 0]
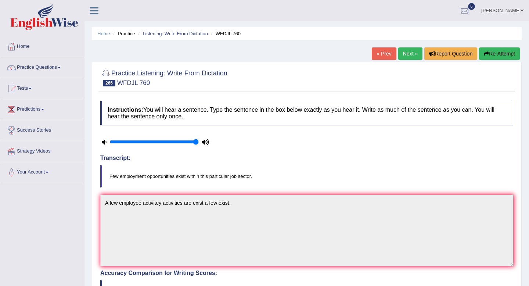
click at [405, 53] on link "Next »" at bounding box center [410, 53] width 24 height 12
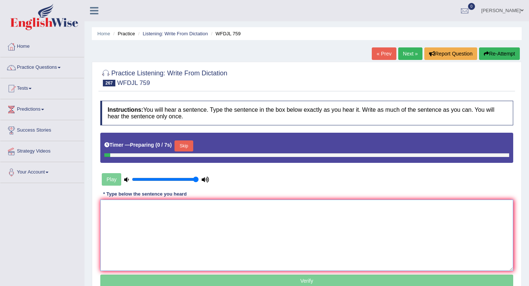
click at [188, 208] on textarea at bounding box center [306, 235] width 413 height 71
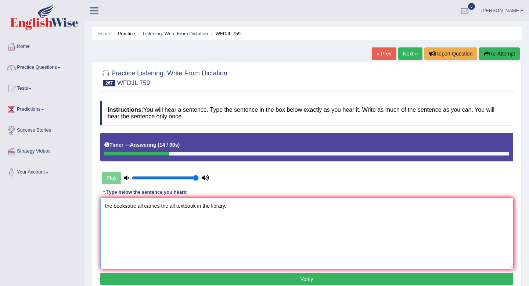
drag, startPoint x: 107, startPoint y: 205, endPoint x: 89, endPoint y: 204, distance: 18.4
click at [89, 205] on div "Home Practice Listening: Write From Dictation WFDJL 759 « Prev Next » Report Qu…" at bounding box center [307, 183] width 445 height 367
click at [133, 205] on textarea "The booksotre all carries the all textbook in the library." at bounding box center [306, 233] width 413 height 71
click at [199, 205] on textarea "The bookstore bookstores are all carries the all textbook in the library." at bounding box center [306, 233] width 413 height 71
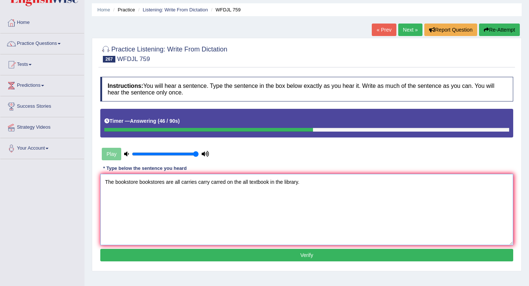
type textarea "The bookstore bookstores are all carries carry carred on the all textbook in th…"
click at [230, 247] on div "Instructions: You will hear a sentence. Type the sentence in the box below exac…" at bounding box center [306, 170] width 417 height 194
click at [225, 252] on button "Verify" at bounding box center [306, 255] width 413 height 12
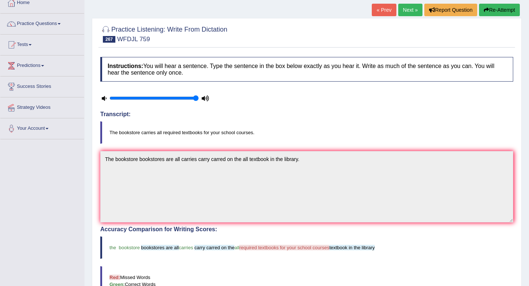
scroll to position [30, 0]
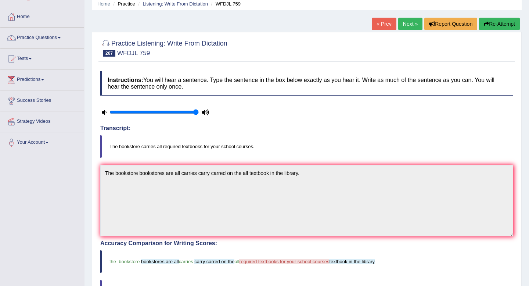
click at [406, 21] on link "Next »" at bounding box center [410, 24] width 24 height 12
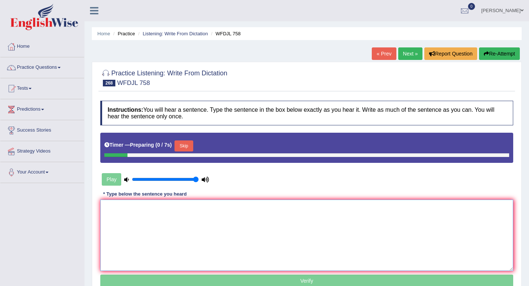
click at [164, 215] on textarea at bounding box center [306, 235] width 413 height 71
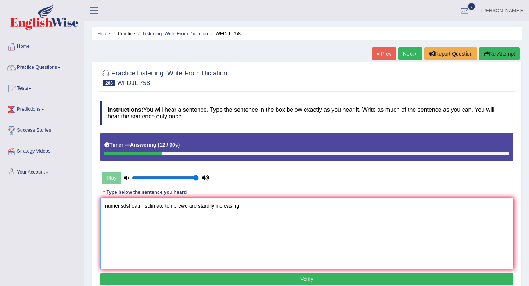
drag, startPoint x: 130, startPoint y: 207, endPoint x: 69, endPoint y: 204, distance: 60.7
click at [69, 204] on div "Toggle navigation Home Practice Questions Speaking Practice Read Aloud Repeat S…" at bounding box center [264, 191] width 529 height 382
click at [143, 206] on textarea "Numerous study shows eatrh sclimate temprewe are stardily increasing." at bounding box center [306, 233] width 413 height 71
click at [179, 202] on textarea "Numerous study studies shows eatrh sclimate temprewe are stardily increasing." at bounding box center [306, 233] width 413 height 71
click at [210, 207] on textarea "Numerous study studies shows show eatrh sclimate temprewe are stardily increasi…" at bounding box center [306, 233] width 413 height 71
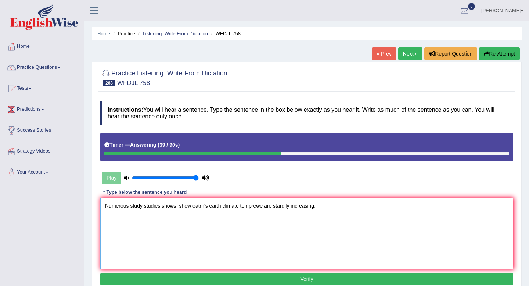
click at [255, 208] on textarea "Numerous study studies shows show eatrh's earth climate temprewe are stardily i…" at bounding box center [306, 233] width 413 height 71
click at [254, 207] on textarea "Numerous study studies shows show eatrh's earth climate temprewe are stardily i…" at bounding box center [306, 233] width 413 height 71
click at [262, 205] on textarea "Numerous study studies shows show eatrh's earth climate temperewe are stardily …" at bounding box center [306, 233] width 413 height 71
click at [271, 205] on textarea "Numerous study studies shows show eatrh's earth climate temperature are stardil…" at bounding box center [306, 233] width 413 height 71
click at [270, 207] on textarea "Numerous study studies shows show eatrh's earth climate temperature temperature…" at bounding box center [306, 233] width 413 height 71
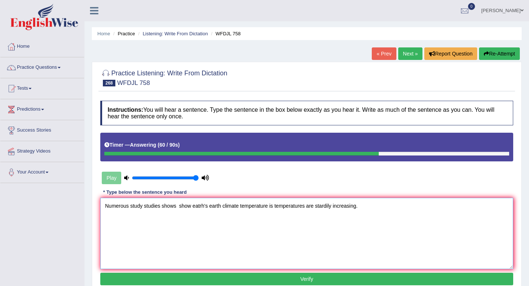
click at [223, 206] on textarea "Numerous study studies shows show eatrh's earth climate temperature is temperat…" at bounding box center [306, 233] width 413 height 71
click at [223, 208] on textarea "Numerous study studies shows show eatrh's earthglobal climate temperature is te…" at bounding box center [306, 233] width 413 height 71
click at [342, 208] on textarea "Numerous study studies shows show eatrh's earth global climate temperature is t…" at bounding box center [306, 233] width 413 height 71
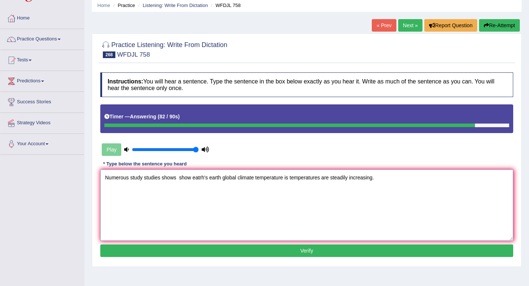
type textarea "Numerous study studies shows show eatrh's earth global climate temperature is t…"
click at [293, 252] on button "Verify" at bounding box center [306, 250] width 413 height 12
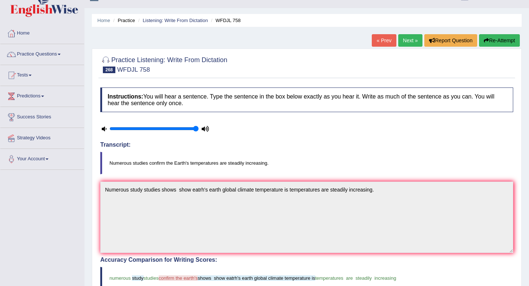
scroll to position [0, 0]
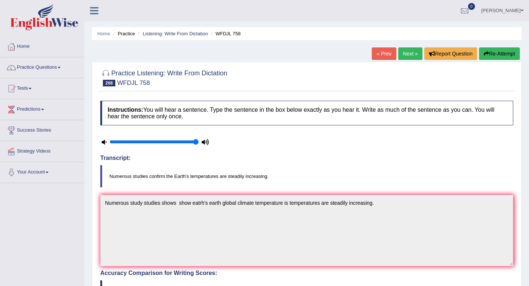
click at [406, 55] on link "Next »" at bounding box center [410, 53] width 24 height 12
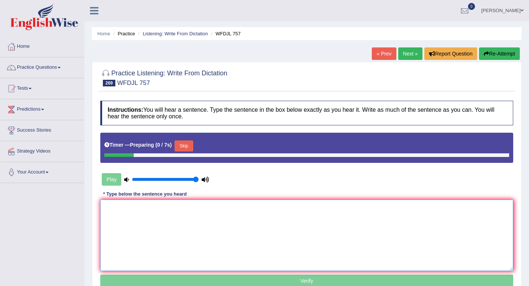
click at [204, 229] on textarea at bounding box center [306, 235] width 413 height 71
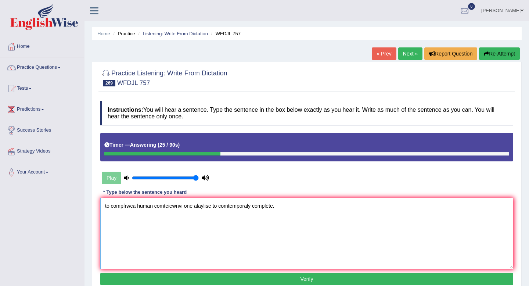
click at [201, 207] on textarea "to compfrwca human comteiewnvi one alaylise to comtemporaly complete." at bounding box center [306, 233] width 413 height 71
drag, startPoint x: 109, startPoint y: 206, endPoint x: 89, endPoint y: 205, distance: 20.2
click at [89, 205] on div "Home Practice Listening: Write From Dictation WFDJL 757 « Prev Next » Report Qu…" at bounding box center [307, 183] width 445 height 367
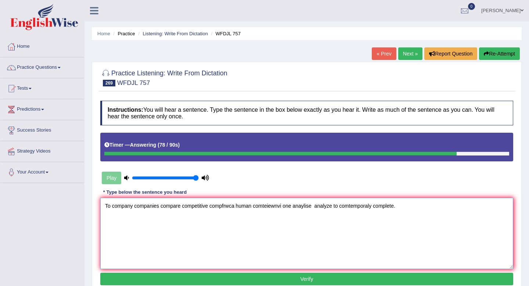
drag, startPoint x: 238, startPoint y: 205, endPoint x: 212, endPoint y: 207, distance: 25.4
click at [212, 207] on textarea "To company companies compare competitive compfrwca human comteiewnvi one anayli…" at bounding box center [306, 233] width 413 height 71
click at [228, 209] on textarea "To company companies compare competitive comprehensivehuman comteiewnvi one ana…" at bounding box center [306, 233] width 413 height 71
type textarea "To company companies compare competitive comprehensivehuman comteiewnvi one ana…"
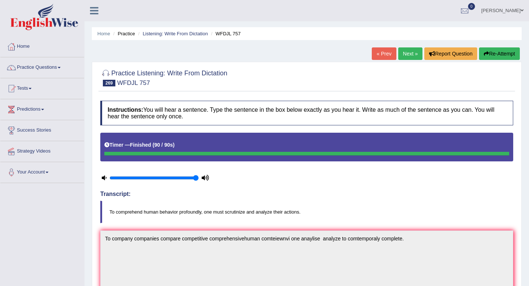
click at [488, 61] on div "« Prev Next » Report Question Re-Attempt" at bounding box center [447, 54] width 150 height 14
click at [488, 54] on button "Re-Attempt" at bounding box center [499, 53] width 41 height 12
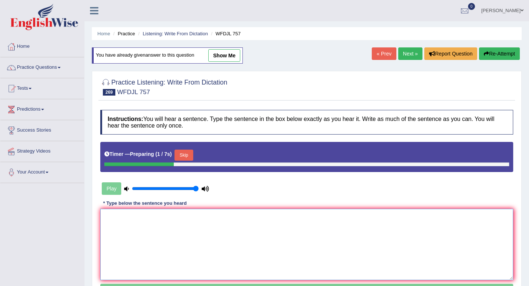
click at [256, 221] on textarea at bounding box center [306, 244] width 413 height 71
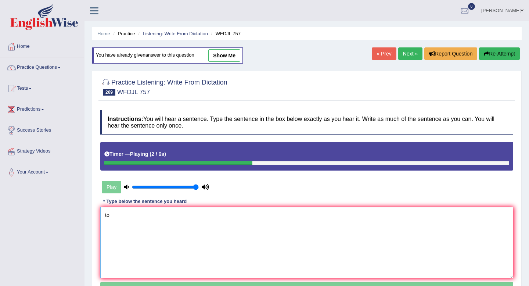
type textarea "to"
click at [407, 51] on link "Next »" at bounding box center [410, 53] width 24 height 12
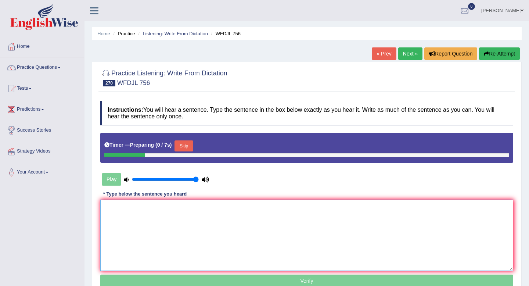
click at [190, 243] on textarea at bounding box center [306, 235] width 413 height 71
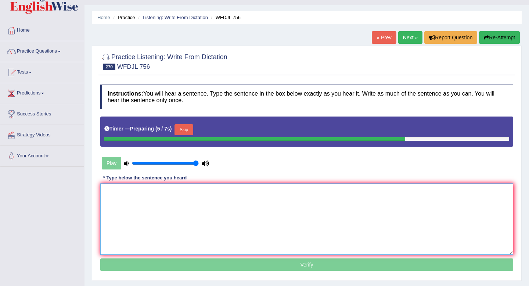
scroll to position [17, 0]
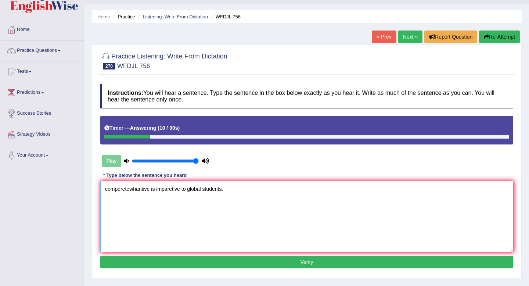
click at [131, 191] on textarea "comperetewhantive is imparetive to global students." at bounding box center [306, 216] width 413 height 71
click at [103, 188] on textarea "comperetewhantive is imparetive to global students." at bounding box center [306, 216] width 413 height 71
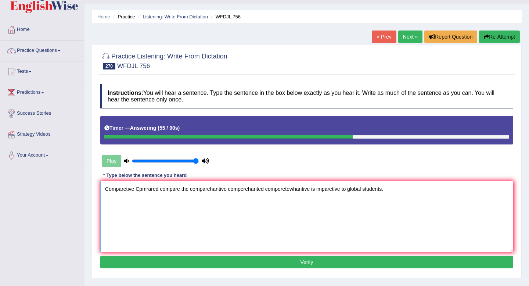
drag, startPoint x: 311, startPoint y: 190, endPoint x: 268, endPoint y: 189, distance: 43.0
click at [268, 189] on textarea "Comparetive Cpmrared compare the comparehantive comperehanted comperetewhantive…" at bounding box center [306, 216] width 413 height 71
click at [329, 192] on textarea "Comparetive Cpmrared compare the comparehantive comperehanted the a of on is im…" at bounding box center [306, 216] width 413 height 71
click at [365, 190] on textarea "Comparetive Cpmrared compare the comparehantive comperehanted the a of on is im…" at bounding box center [306, 216] width 413 height 71
click at [328, 190] on textarea "Comparetive Cpmrared compare the comparehantive comperehanted the a of on is im…" at bounding box center [306, 216] width 413 height 71
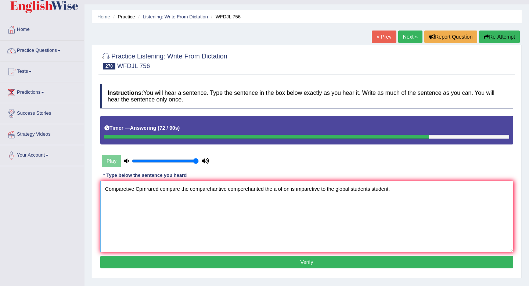
type textarea "Comparetive Cpmrared compare the comparehantive comperehanted the a of on is im…"
click at [280, 264] on button "Verify" at bounding box center [306, 262] width 413 height 12
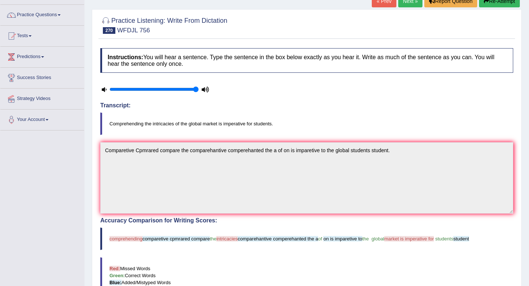
scroll to position [0, 0]
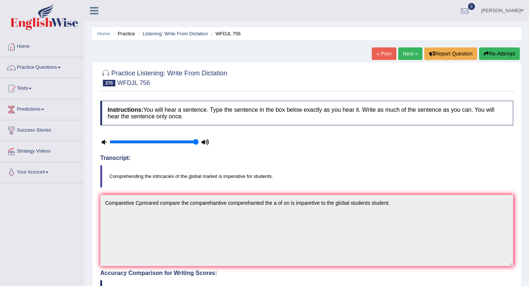
click at [401, 55] on link "Next »" at bounding box center [410, 53] width 24 height 12
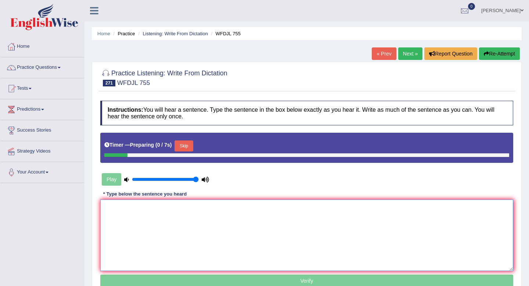
click at [200, 220] on textarea at bounding box center [306, 235] width 413 height 71
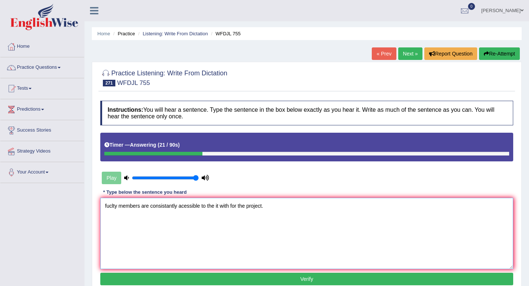
drag, startPoint x: 118, startPoint y: 208, endPoint x: 74, endPoint y: 206, distance: 43.7
click at [74, 206] on div "Toggle navigation Home Practice Questions Speaking Practice Read Aloud Repeat S…" at bounding box center [264, 191] width 529 height 382
click at [145, 209] on textarea "Faculty members are consistantly acessible to the it with for the project." at bounding box center [306, 233] width 413 height 71
click at [209, 209] on textarea "Faculty members member are consistantly acessible to the it with for the projec…" at bounding box center [306, 233] width 413 height 71
click at [229, 208] on textarea "Faculty members member are consistantly accessible to the it with for the proje…" at bounding box center [306, 233] width 413 height 71
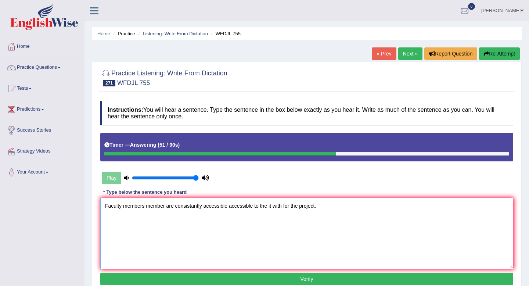
click at [238, 205] on textarea "Faculty members member are consistantly accessible accessible to the it with fo…" at bounding box center [306, 233] width 413 height 71
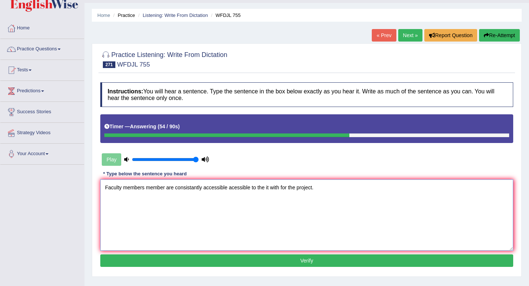
scroll to position [24, 0]
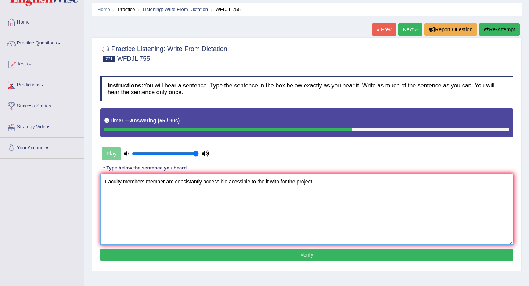
type textarea "Faculty members member are consistantly accessible acessible to the it with for…"
click at [252, 250] on button "Verify" at bounding box center [306, 254] width 413 height 12
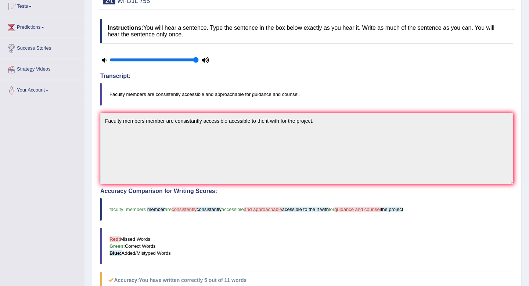
scroll to position [0, 0]
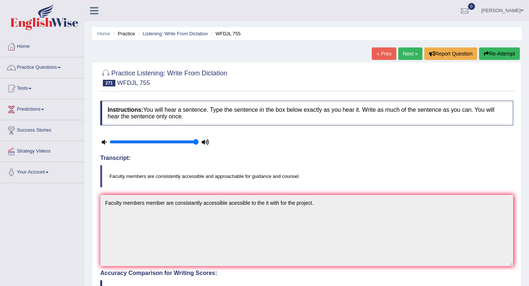
click at [403, 53] on link "Next »" at bounding box center [410, 53] width 24 height 12
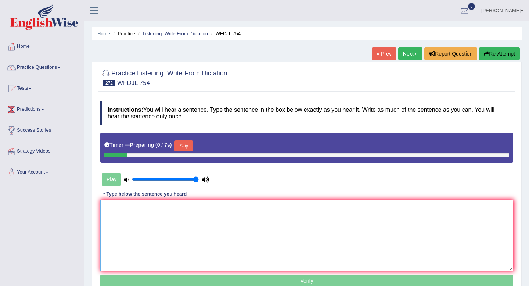
click at [191, 225] on textarea at bounding box center [306, 235] width 413 height 71
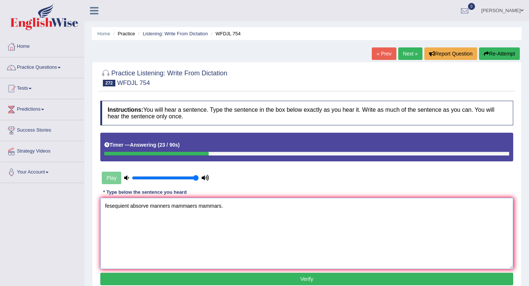
click at [149, 207] on textarea "fesequient absorve manners mammaers mammars." at bounding box center [306, 233] width 413 height 71
click at [165, 204] on textarea "fesequient absorve manner manners mammaers mammars." at bounding box center [306, 233] width 413 height 71
click at [185, 207] on textarea "fesequient absorve mannar manners mammaers mammars." at bounding box center [306, 233] width 413 height 71
drag, startPoint x: 130, startPoint y: 205, endPoint x: 51, endPoint y: 205, distance: 78.6
click at [51, 205] on div "Toggle navigation Home Practice Questions Speaking Practice Read Aloud Repeat S…" at bounding box center [264, 191] width 529 height 382
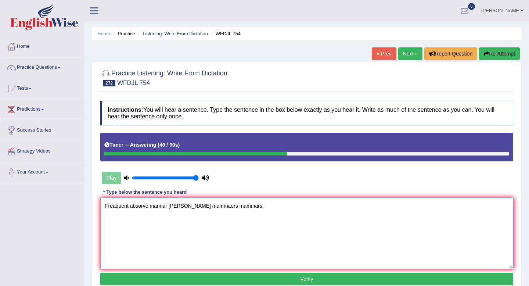
click at [149, 206] on textarea "Freaquent absorve mannar [PERSON_NAME] mammaers mammars." at bounding box center [306, 233] width 413 height 71
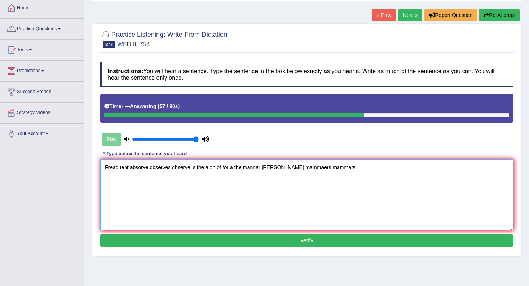
scroll to position [57, 0]
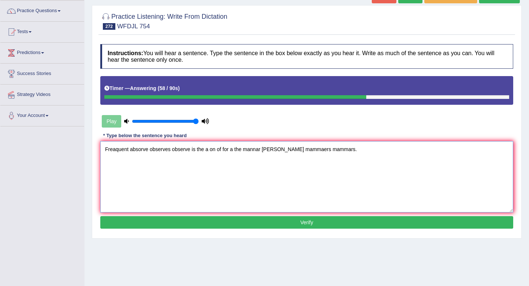
click at [207, 208] on textarea "Freaquent absorve observes observe is the a on of for a the mannar [PERSON_NAME…" at bounding box center [306, 176] width 413 height 71
type textarea "Freaquent absorve observes observe is the a on of for a the mannar [PERSON_NAME…"
click at [201, 228] on button "Verify" at bounding box center [306, 222] width 413 height 12
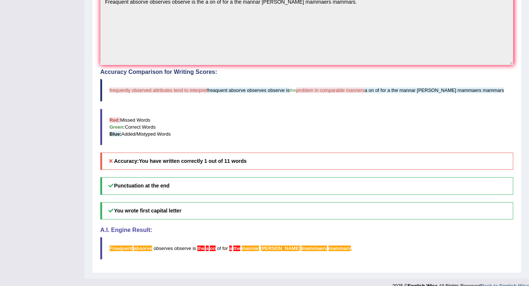
scroll to position [0, 0]
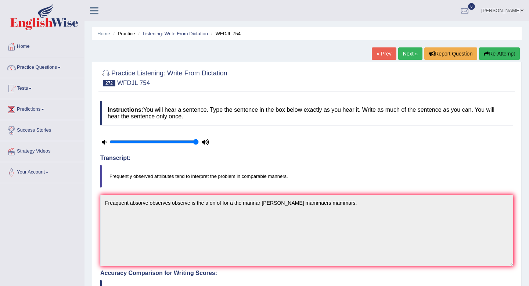
click at [504, 59] on button "Re-Attempt" at bounding box center [499, 53] width 41 height 12
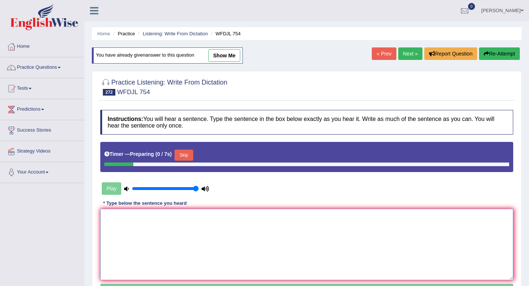
click at [219, 242] on textarea at bounding box center [306, 244] width 413 height 71
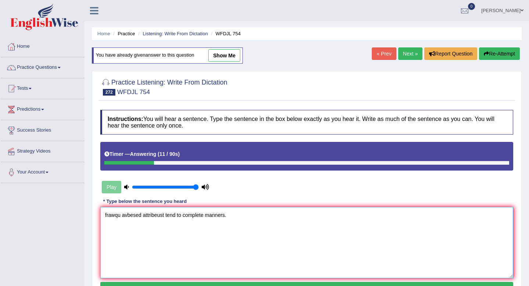
drag, startPoint x: 122, startPoint y: 215, endPoint x: 75, endPoint y: 213, distance: 47.1
click at [75, 213] on div "Toggle navigation Home Practice Questions Speaking Practice Read Aloud Repeat S…" at bounding box center [264, 191] width 529 height 382
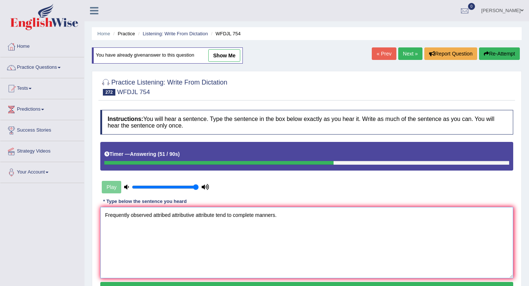
click at [165, 217] on textarea "Frequently observed attribed attributive attribute tend to complete manners." at bounding box center [306, 242] width 413 height 71
click at [240, 216] on textarea "Frequently observed attributed attributive attribute tend to complete manners." at bounding box center [306, 242] width 413 height 71
click at [270, 216] on textarea "Frequently observed attributed attributive attribute tend to be complete manner…" at bounding box center [306, 242] width 413 height 71
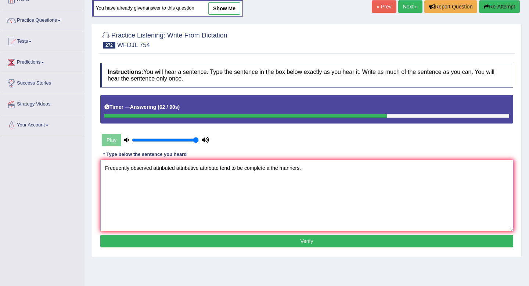
scroll to position [49, 0]
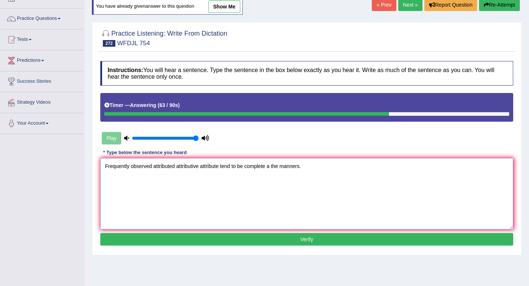
type textarea "Frequently observed attributed attributive attribute tend to be complete a the …"
click at [251, 245] on button "Verify" at bounding box center [306, 239] width 413 height 12
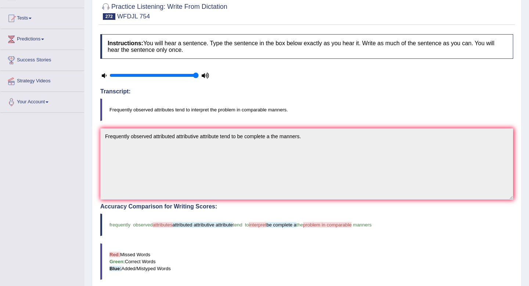
scroll to position [0, 0]
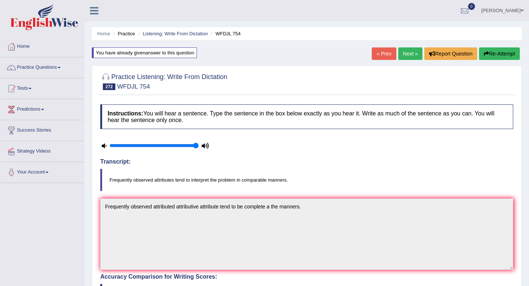
click at [411, 52] on link "Next »" at bounding box center [410, 53] width 24 height 12
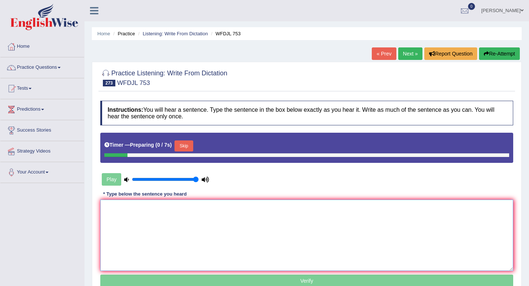
click at [202, 224] on textarea at bounding box center [306, 235] width 413 height 71
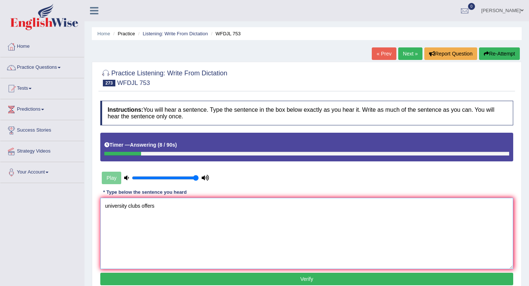
click at [233, 206] on textarea "university clubs offers" at bounding box center [306, 233] width 413 height 71
drag, startPoint x: 108, startPoint y: 207, endPoint x: 86, endPoint y: 204, distance: 22.2
click at [86, 204] on div "Home Practice Listening: Write From Dictation WFDJL 753 « Prev Next » Report Qu…" at bounding box center [307, 183] width 445 height 367
click at [127, 208] on textarea "University clubs offers students to join the activities." at bounding box center [306, 233] width 413 height 71
click at [197, 206] on textarea "University university's club clubs offers students to join the activities." at bounding box center [306, 233] width 413 height 71
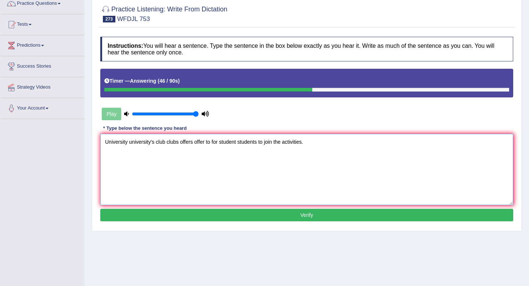
scroll to position [69, 0]
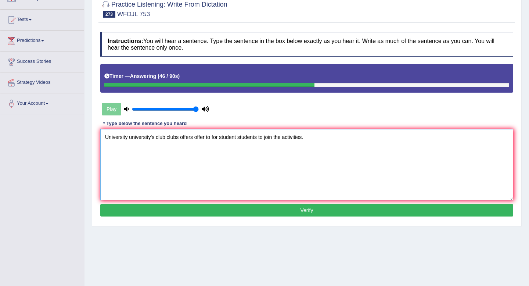
type textarea "University university's club clubs offers offer to for student students to join…"
click at [257, 211] on button "Verify" at bounding box center [306, 210] width 413 height 12
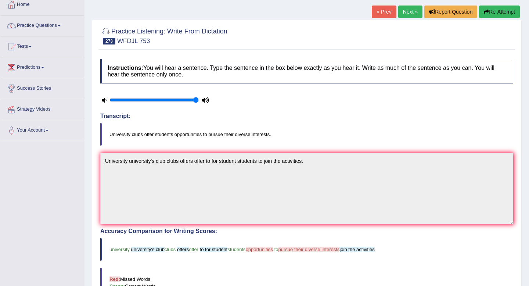
scroll to position [0, 0]
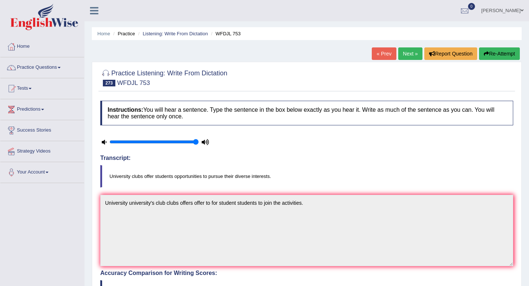
click at [405, 50] on link "Next »" at bounding box center [410, 53] width 24 height 12
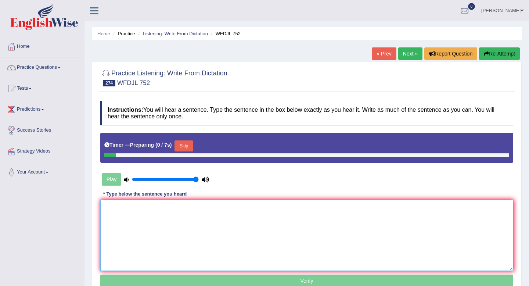
click at [169, 215] on textarea at bounding box center [306, 235] width 413 height 71
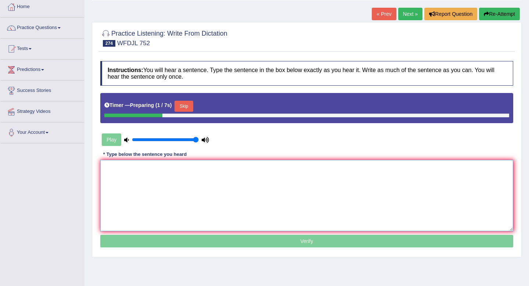
scroll to position [41, 0]
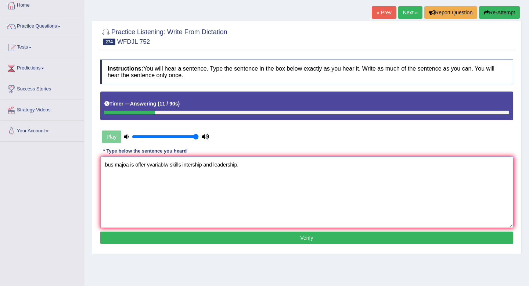
drag, startPoint x: 115, startPoint y: 163, endPoint x: 77, endPoint y: 159, distance: 38.7
click at [77, 159] on div "Toggle navigation Home Practice Questions Speaking Practice Read Aloud Repeat S…" at bounding box center [264, 150] width 529 height 382
click at [143, 164] on textarea "Business majoa is offer vvariablw skills intership and leadership." at bounding box center [306, 192] width 413 height 71
drag, startPoint x: 194, startPoint y: 165, endPoint x: 175, endPoint y: 164, distance: 19.9
click at [175, 164] on textarea "Business major is offers offer vvariablw skills intership and leadership." at bounding box center [306, 192] width 413 height 71
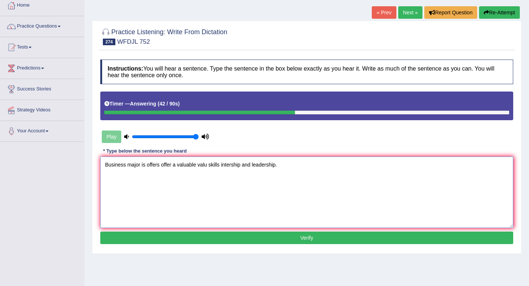
click at [221, 165] on textarea "Business major is offers offer a valuable valu skills intership and leadership." at bounding box center [306, 192] width 413 height 71
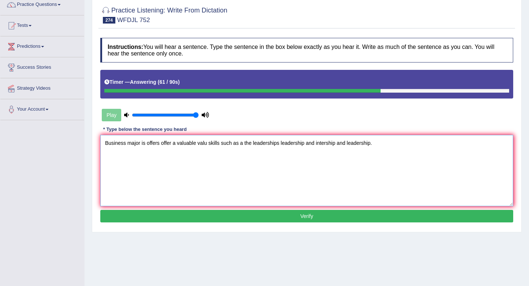
scroll to position [64, 0]
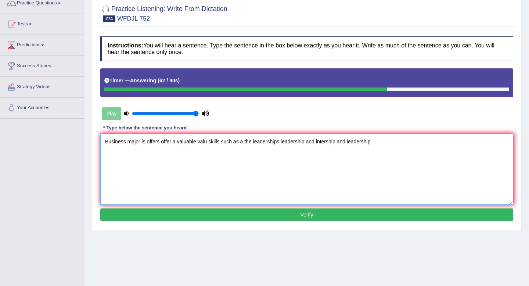
click at [349, 142] on textarea "Business major is offers offer a valuable valu skills such as a the leaderships…" at bounding box center [306, 168] width 413 height 71
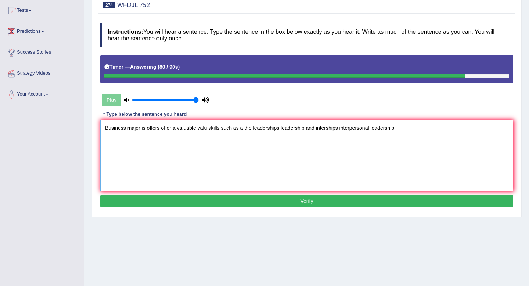
type textarea "Business major is offers offer a valuable valu skills such as a the leaderships…"
click at [300, 200] on button "Verify" at bounding box center [306, 201] width 413 height 12
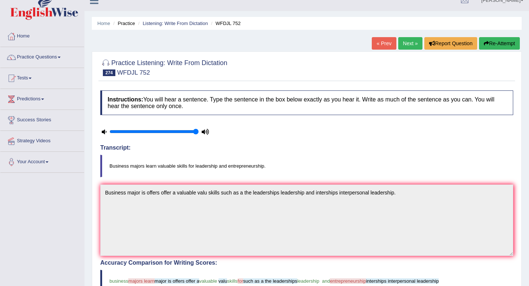
scroll to position [0, 0]
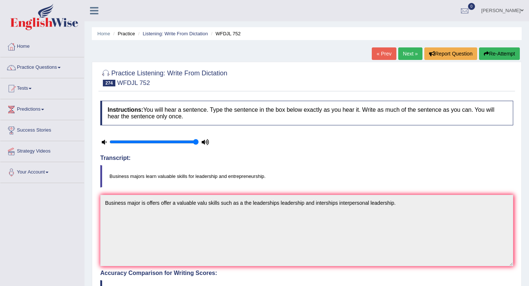
click at [406, 54] on link "Next »" at bounding box center [410, 53] width 24 height 12
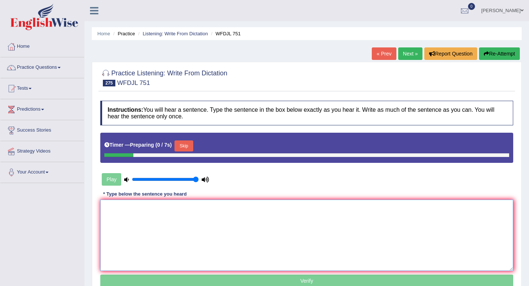
click at [160, 233] on textarea at bounding box center [306, 235] width 413 height 71
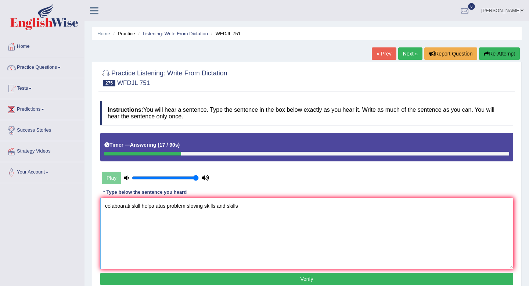
click at [167, 206] on textarea "colaboarati skill helpa atus problem sloving skills and skills" at bounding box center [306, 233] width 413 height 71
drag, startPoint x: 165, startPoint y: 206, endPoint x: 152, endPoint y: 205, distance: 12.9
click at [152, 205] on textarea "colaboarati skill helpa atus and problem sloving skills and skills" at bounding box center [306, 233] width 413 height 71
click at [159, 208] on textarea "colaboarati skill helps s and problem sloving skills and skills" at bounding box center [306, 233] width 413 height 71
click at [232, 206] on textarea "colaboarati skill helps students student and problem sloving skills and skills" at bounding box center [306, 233] width 413 height 71
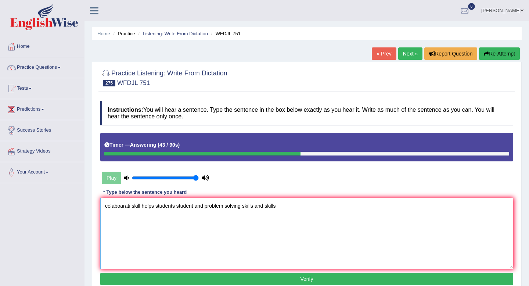
click at [282, 205] on textarea "colaboarati skill helps students student and problem solving skills and skills" at bounding box center [306, 233] width 413 height 71
drag, startPoint x: 131, startPoint y: 205, endPoint x: 82, endPoint y: 205, distance: 48.5
click at [82, 205] on div "Toggle navigation Home Practice Questions Speaking Practice Read Aloud Repeat S…" at bounding box center [264, 191] width 529 height 382
click at [145, 207] on textarea "Collaborative skill helps students student and problem solving skills and skill…" at bounding box center [306, 233] width 413 height 71
click at [234, 204] on textarea "Collaborative skills skill can help helps students student and problem solving …" at bounding box center [306, 233] width 413 height 71
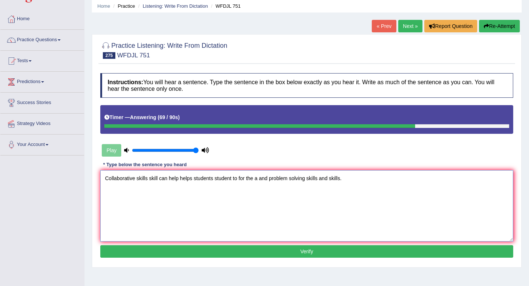
scroll to position [28, 0]
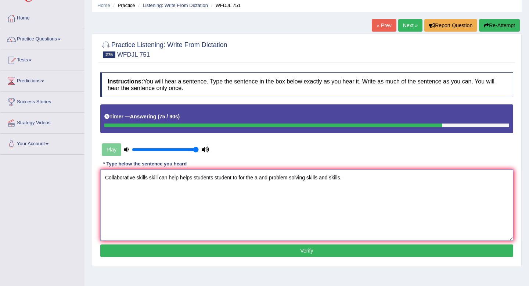
type textarea "Collaborative skills skill can help helps students student to for the a and pro…"
click at [203, 251] on button "Verify" at bounding box center [306, 250] width 413 height 12
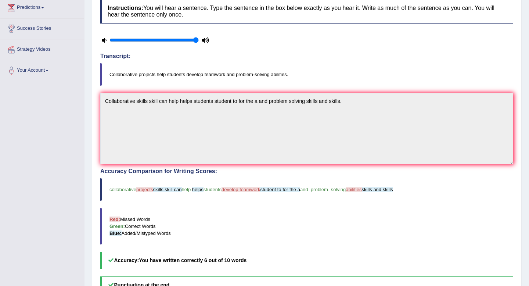
scroll to position [31, 0]
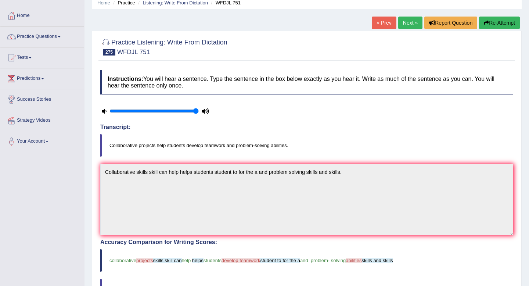
click at [406, 24] on link "Next »" at bounding box center [410, 23] width 24 height 12
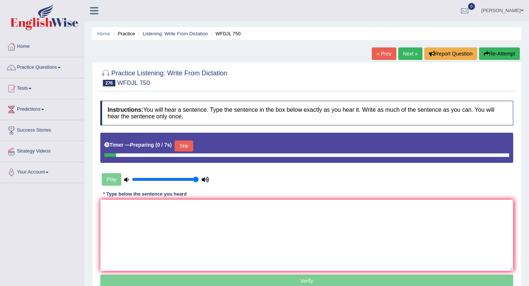
click at [209, 185] on div "Play" at bounding box center [155, 179] width 110 height 18
click at [164, 246] on textarea at bounding box center [306, 235] width 413 height 71
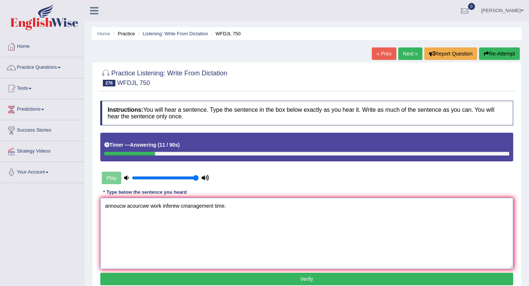
drag, startPoint x: 127, startPoint y: 206, endPoint x: 90, endPoint y: 205, distance: 37.1
click at [90, 205] on div "Home Practice Listening: Write From Dictation WFDJL 750 « Prev Next » Report Qu…" at bounding box center [307, 183] width 445 height 367
drag, startPoint x: 195, startPoint y: 205, endPoint x: 169, endPoint y: 204, distance: 26.1
click at [169, 204] on textarea "Announcement course work acourcwe work inferew cmanagement time." at bounding box center [306, 233] width 413 height 71
drag, startPoint x: 232, startPoint y: 204, endPoint x: 219, endPoint y: 204, distance: 12.5
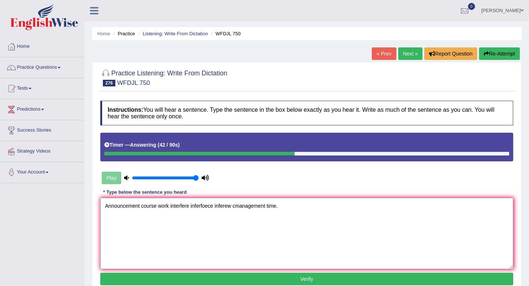
click at [219, 204] on textarea "Announcement course work interfere inferfoece inferew cmanagement time." at bounding box center [306, 233] width 413 height 71
click at [240, 207] on textarea "Announcement course work interfere inferfoece interview cmanagement time." at bounding box center [306, 233] width 413 height 71
click at [142, 206] on textarea "Announcement course work interfere inferfoece interview to a the management tim…" at bounding box center [306, 233] width 413 height 71
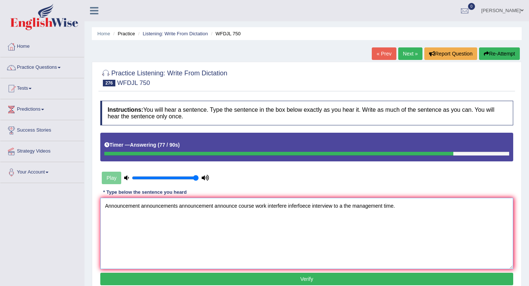
click at [256, 207] on textarea "Announcement announcements announcement announce course work interfere inferfoe…" at bounding box center [306, 233] width 413 height 71
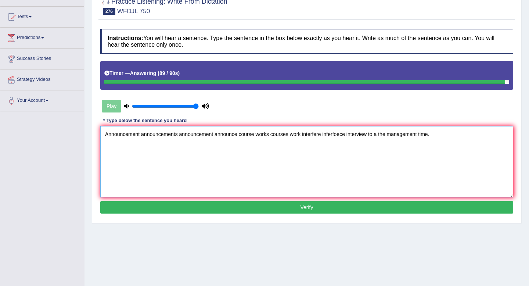
type textarea "Announcement announcements announcement announce course works courses work inte…"
click at [274, 210] on button "Verify" at bounding box center [306, 207] width 413 height 12
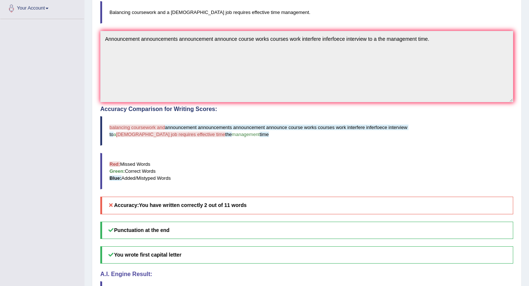
scroll to position [0, 0]
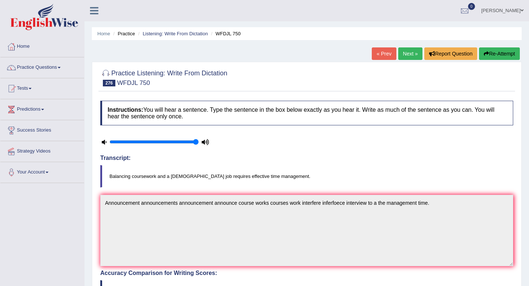
click at [486, 52] on icon "button" at bounding box center [486, 53] width 5 height 5
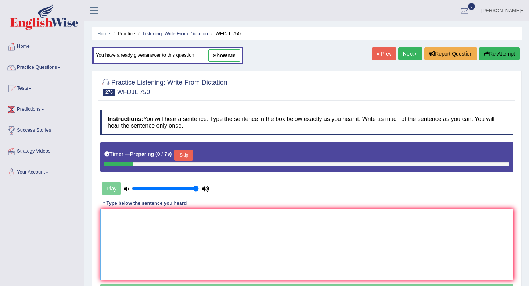
click at [166, 262] on textarea at bounding box center [306, 244] width 413 height 71
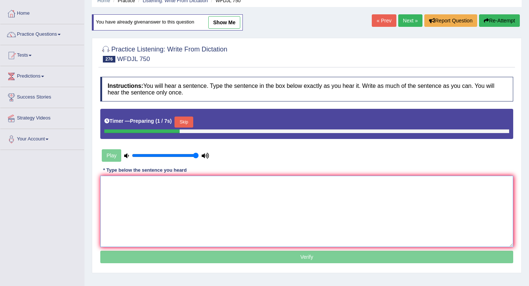
scroll to position [36, 0]
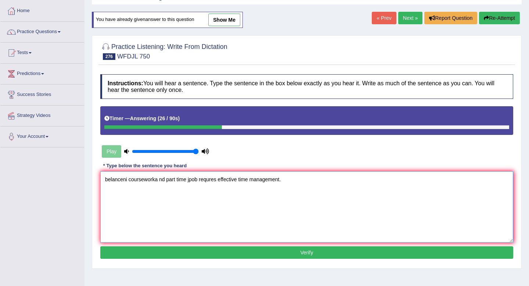
click at [191, 180] on textarea "belanceni courseworka nd part time jpob requres effective time management." at bounding box center [306, 206] width 413 height 71
click at [177, 182] on textarea "belanceni courseworka nd part time job requres effective time management." at bounding box center [306, 206] width 413 height 71
click at [161, 181] on textarea "belanceni courseworka nd part-time job requres effective time management." at bounding box center [306, 206] width 413 height 71
drag, startPoint x: 129, startPoint y: 178, endPoint x: 61, endPoint y: 178, distance: 68.0
click at [61, 178] on div "Toggle navigation Home Practice Questions Speaking Practice Read Aloud Repeat S…" at bounding box center [264, 155] width 529 height 382
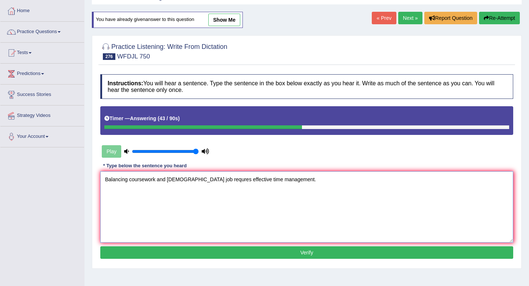
click at [217, 178] on textarea "Balancing coursework and part-time job requres effective time management." at bounding box center [306, 206] width 413 height 71
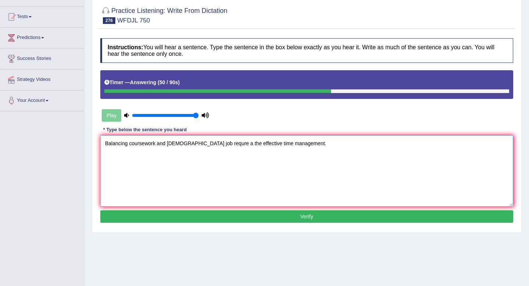
scroll to position [72, 0]
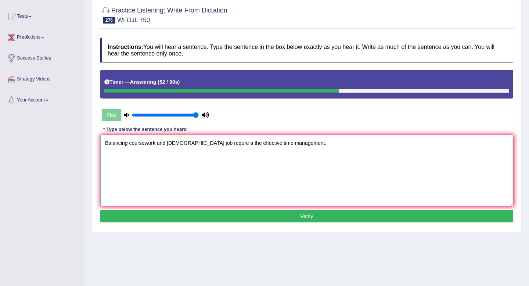
type textarea "Balancing coursework and part-time job requre a the effective time management."
click at [237, 216] on button "Verify" at bounding box center [306, 216] width 413 height 12
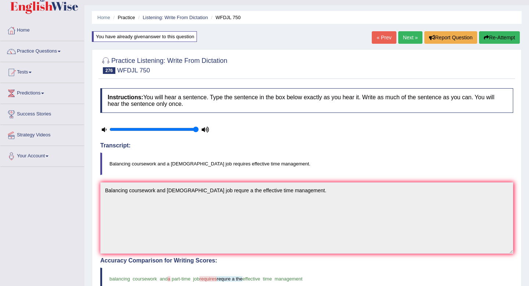
scroll to position [0, 0]
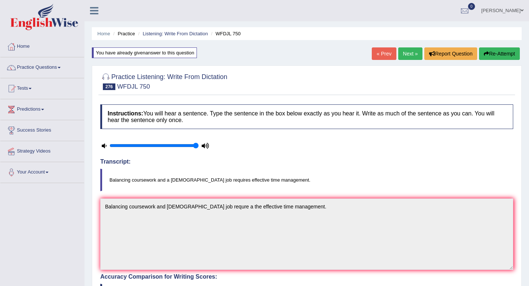
click at [405, 52] on link "Next »" at bounding box center [410, 53] width 24 height 12
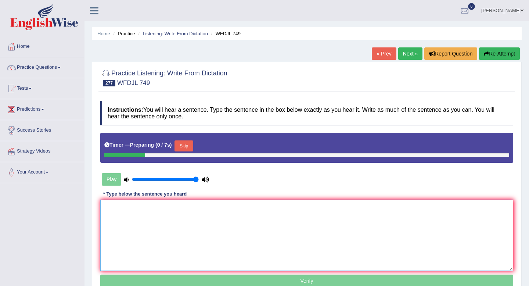
click at [192, 222] on textarea at bounding box center [306, 235] width 413 height 71
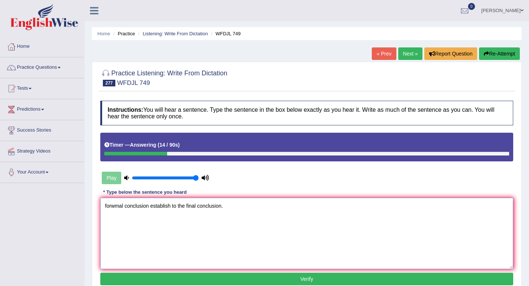
click at [180, 206] on textarea "forwmal conclusion establish to the final conclusion." at bounding box center [306, 233] width 413 height 71
click at [179, 205] on textarea "forwmal conclusion establish to the final conclusion." at bounding box center [306, 233] width 413 height 71
drag, startPoint x: 124, startPoint y: 206, endPoint x: 66, endPoint y: 203, distance: 58.1
click at [66, 203] on div "Toggle navigation Home Practice Questions Speaking Practice Read Aloud Repeat S…" at bounding box center [264, 191] width 529 height 382
click at [171, 207] on textarea "Formal conclusion establish to a the final conclusion." at bounding box center [306, 233] width 413 height 71
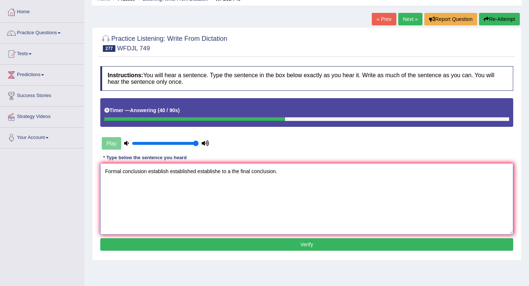
scroll to position [48, 0]
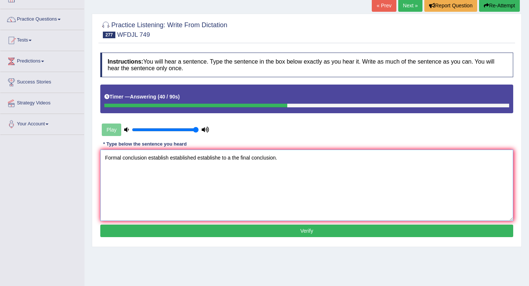
type textarea "Formal conclusion establish established establishe to a the final conclusion."
click at [233, 235] on button "Verify" at bounding box center [306, 230] width 413 height 12
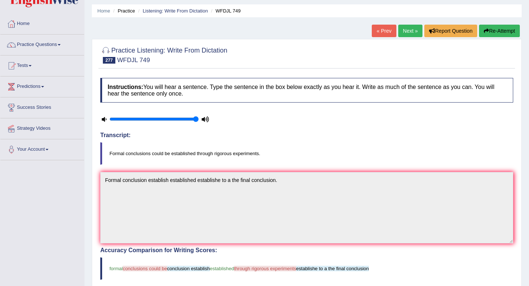
scroll to position [14, 0]
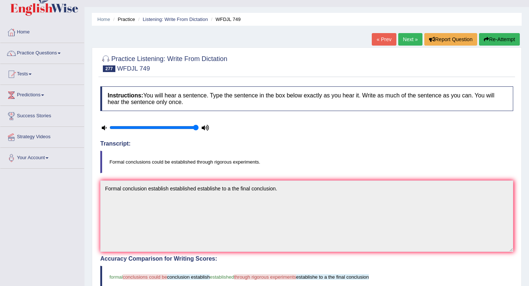
click at [406, 41] on link "Next »" at bounding box center [410, 39] width 24 height 12
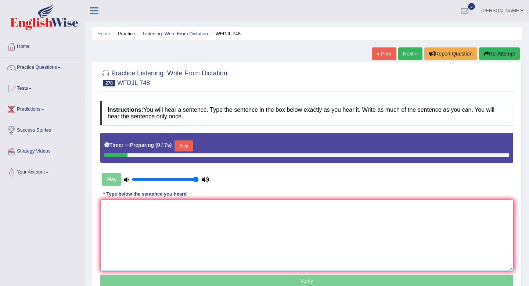
click at [172, 238] on textarea at bounding box center [306, 235] width 413 height 71
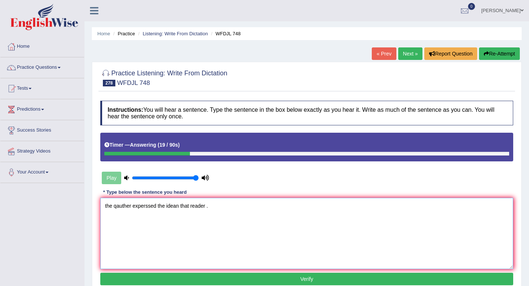
drag, startPoint x: 131, startPoint y: 204, endPoint x: 114, endPoint y: 204, distance: 16.9
click at [114, 204] on textarea "the qauther experssed the idean that reader ." at bounding box center [306, 233] width 413 height 71
drag, startPoint x: 107, startPoint y: 203, endPoint x: 100, endPoint y: 202, distance: 7.0
click at [100, 203] on textarea "the auther experssed the idean that reader ." at bounding box center [306, 233] width 413 height 71
click at [130, 205] on textarea "The auther experssed the idean that reader ." at bounding box center [306, 233] width 413 height 71
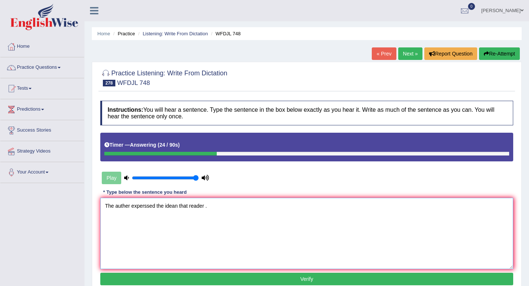
click at [128, 205] on textarea "The auther experssed the idean that reader ." at bounding box center [306, 233] width 413 height 71
click at [132, 204] on textarea "The author experssed the idean that reader ." at bounding box center [306, 233] width 413 height 71
click at [164, 207] on textarea "The author authers experssed the idean that reader ." at bounding box center [306, 233] width 413 height 71
drag, startPoint x: 177, startPoint y: 206, endPoint x: 152, endPoint y: 204, distance: 25.8
click at [152, 204] on textarea "The author authers experessed the idean that reader ." at bounding box center [306, 233] width 413 height 71
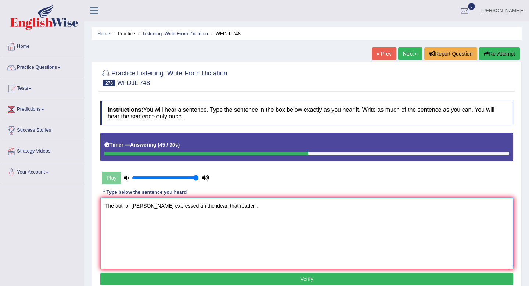
click at [204, 204] on textarea "The author [PERSON_NAME] expressed an the idean that reader ." at bounding box center [306, 233] width 413 height 71
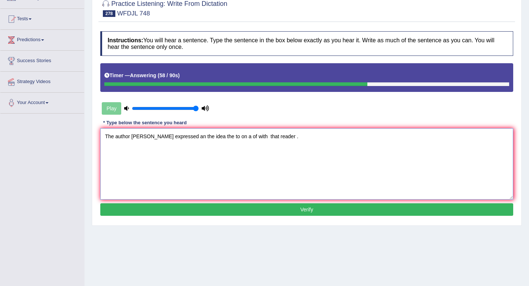
scroll to position [77, 0]
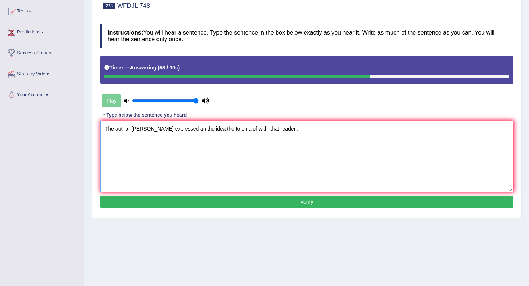
click at [255, 188] on textarea "The author [PERSON_NAME] expressed an the idea the to on a of with that reader ." at bounding box center [306, 156] width 413 height 71
type textarea "The author [PERSON_NAME] expressed an the idea the to on a of with that reader ."
click at [255, 201] on button "Verify" at bounding box center [306, 201] width 413 height 12
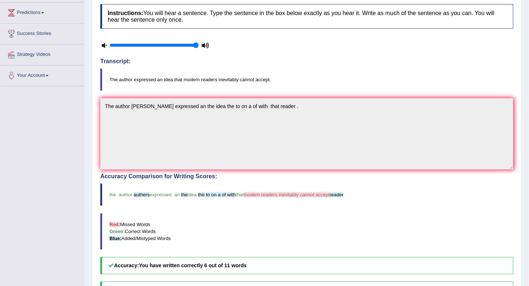
scroll to position [0, 0]
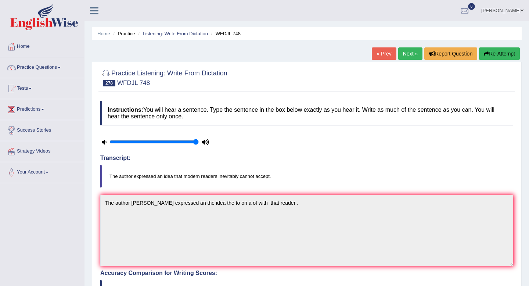
click at [405, 52] on link "Next »" at bounding box center [410, 53] width 24 height 12
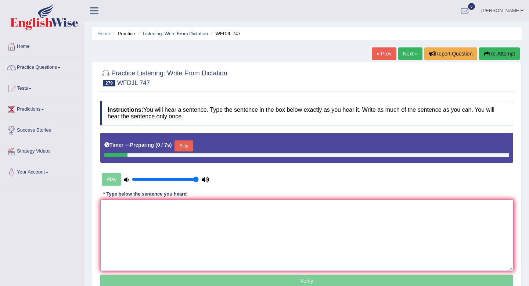
click at [149, 221] on textarea at bounding box center [306, 235] width 413 height 71
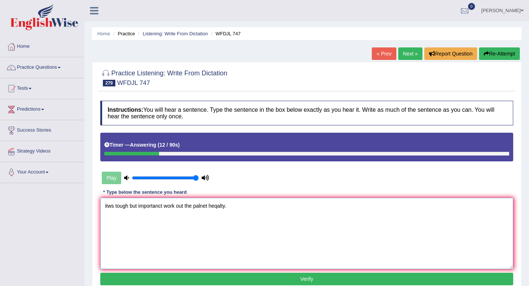
click at [166, 207] on textarea "itws tough but importanct work out the palnet heqalty." at bounding box center [306, 233] width 413 height 71
click at [193, 205] on textarea "itws tough but importanct to work out the palnet heqalty." at bounding box center [306, 233] width 413 height 71
drag, startPoint x: 115, startPoint y: 204, endPoint x: 72, endPoint y: 203, distance: 43.0
click at [72, 203] on div "Toggle navigation Home Practice Questions Speaking Practice Read Aloud Repeat S…" at bounding box center [264, 191] width 529 height 382
click at [137, 206] on textarea "It's tough but importanct to work out make the palnet heqalty." at bounding box center [306, 233] width 413 height 71
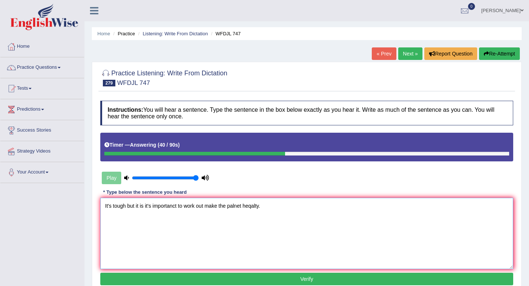
click at [180, 208] on textarea "It's tough but it is it's importanct to work out make the palnet heqalty." at bounding box center [306, 233] width 413 height 71
click at [197, 210] on textarea "It's tough but it is it's important to work out make the palnet heqalty." at bounding box center [306, 233] width 413 height 71
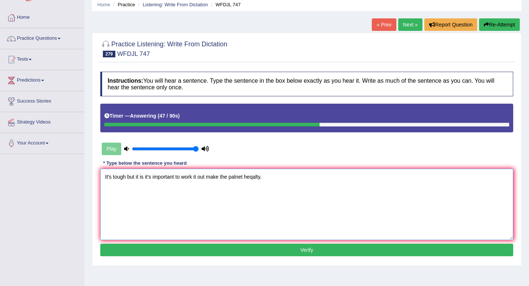
scroll to position [31, 0]
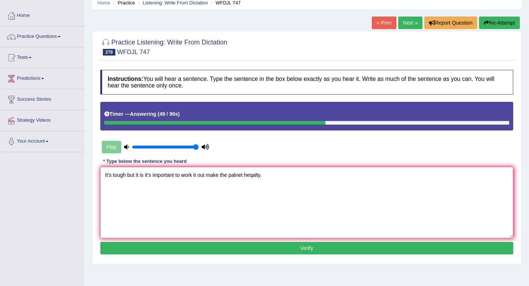
drag, startPoint x: 241, startPoint y: 176, endPoint x: 242, endPoint y: 172, distance: 5.0
click at [241, 176] on textarea "It's tough but it is it's important to work it out make the palnet heqalty." at bounding box center [306, 202] width 413 height 71
click at [259, 179] on textarea "It's tough but it is it's important to work it out make the planet heqalty." at bounding box center [306, 202] width 413 height 71
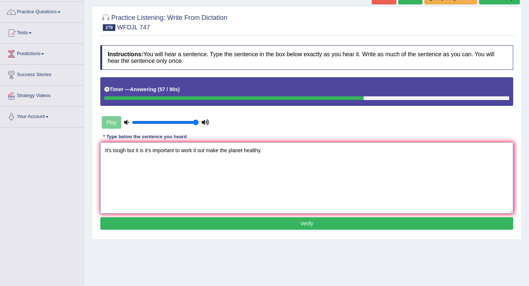
scroll to position [56, 0]
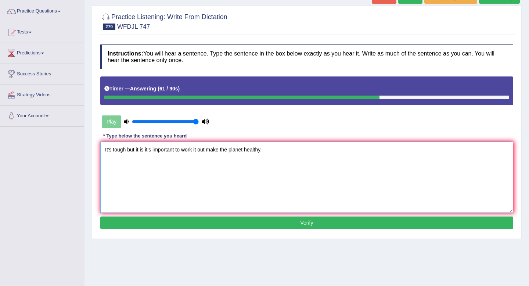
type textarea "It's tough but it is it's important to work it out make the planet healthy."
click at [224, 221] on button "Verify" at bounding box center [306, 222] width 413 height 12
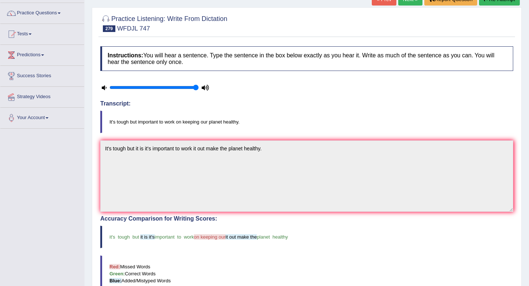
scroll to position [32, 0]
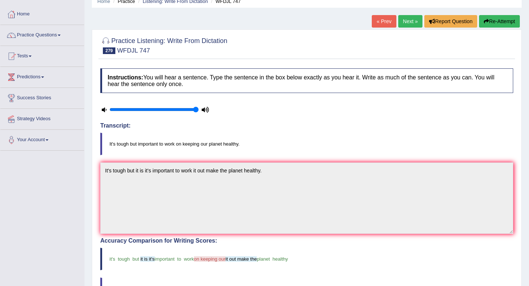
click at [402, 19] on link "Next »" at bounding box center [410, 21] width 24 height 12
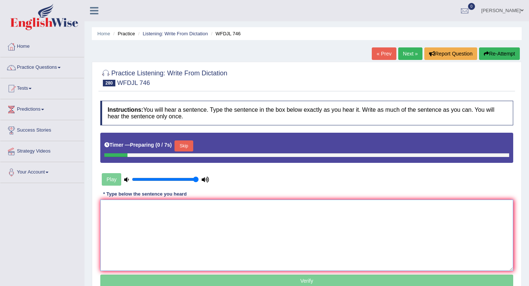
drag, startPoint x: 0, startPoint y: 0, endPoint x: 185, endPoint y: 208, distance: 278.5
click at [185, 208] on textarea at bounding box center [306, 235] width 413 height 71
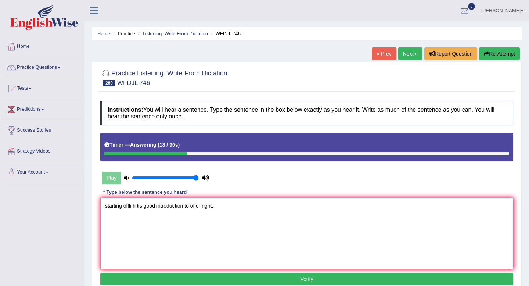
drag, startPoint x: 123, startPoint y: 205, endPoint x: 58, endPoint y: 204, distance: 65.4
click at [58, 204] on div "Toggle navigation Home Practice Questions Speaking Practice Read Aloud Repeat S…" at bounding box center [264, 191] width 529 height 382
click at [136, 206] on textarea "Starting offlifh tis good introduction to offer right." at bounding box center [306, 233] width 413 height 71
click at [171, 208] on textarea "Starting offline offwriting offwriting tis good introduction to offer right." at bounding box center [306, 233] width 413 height 71
click at [188, 205] on textarea "Starting offline offwriting offrighting tis good introduction to offer right." at bounding box center [306, 233] width 413 height 71
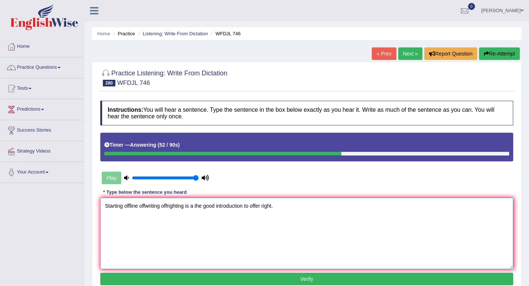
click at [191, 208] on textarea "Starting offline offwriting offrighting is a the good introduction to offer rig…" at bounding box center [306, 233] width 413 height 71
click at [260, 207] on textarea "Starting offline offwriting offrighting is such a the good introduction to offe…" at bounding box center [306, 233] width 413 height 71
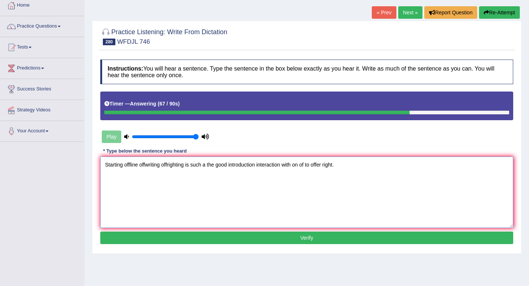
scroll to position [50, 0]
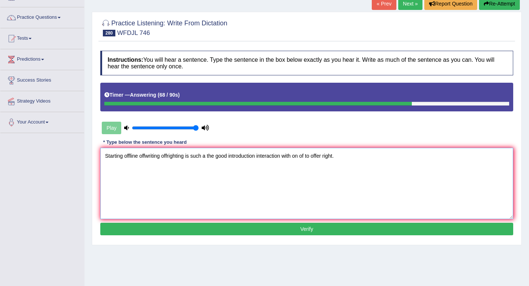
type textarea "Starting offline offwriting offrighting is such a the good introduction interac…"
click at [262, 231] on button "Verify" at bounding box center [306, 229] width 413 height 12
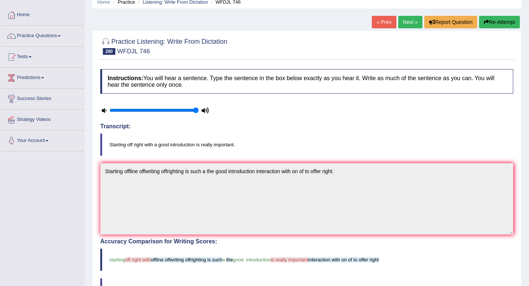
scroll to position [27, 0]
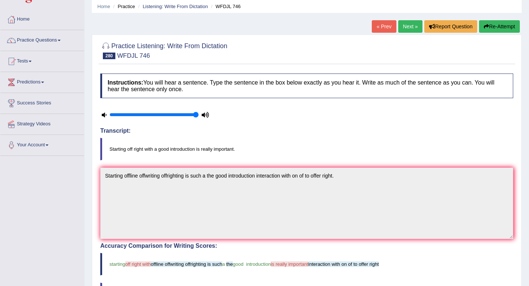
click at [408, 31] on link "Next »" at bounding box center [410, 26] width 24 height 12
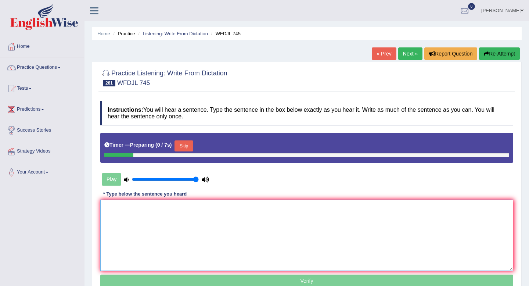
click at [194, 225] on textarea at bounding box center [306, 235] width 413 height 71
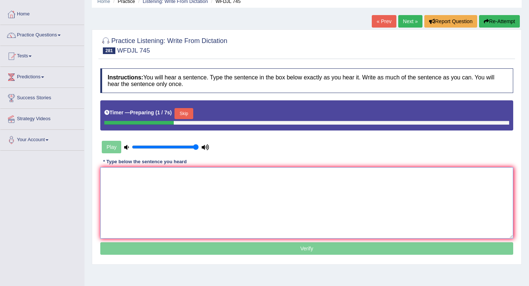
scroll to position [34, 0]
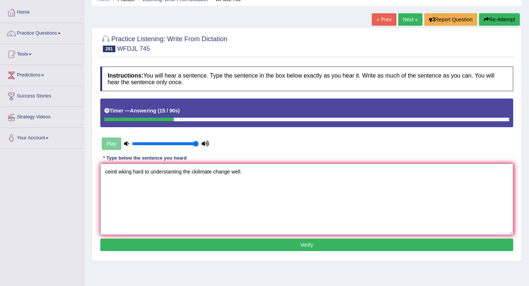
drag, startPoint x: 117, startPoint y: 170, endPoint x: 36, endPoint y: 170, distance: 80.5
click at [36, 170] on div "Toggle navigation Home Practice Questions Speaking Practice Read Aloud Repeat S…" at bounding box center [264, 157] width 529 height 382
click at [183, 172] on textarea "Scientints scientist are is working hard to understanting the ckilimate change …" at bounding box center [306, 199] width 413 height 71
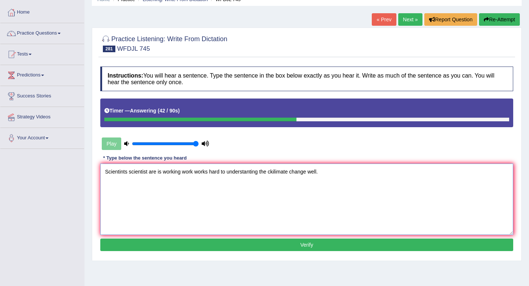
click at [263, 173] on textarea "Scientints scientist are is working work works hard to understanting the ckilim…" at bounding box center [306, 199] width 413 height 71
click at [259, 172] on textarea "Scientints scientist are is working work works hard to understanting the ckilim…" at bounding box center [306, 199] width 413 height 71
drag, startPoint x: 291, startPoint y: 172, endPoint x: 267, endPoint y: 172, distance: 24.6
click at [267, 172] on textarea "Scientints scientist are is working work works hard to understanting the ckilim…" at bounding box center [306, 199] width 413 height 71
click at [275, 172] on textarea "Scientints scientist are is working work works hard to understanting the ckilim…" at bounding box center [306, 199] width 413 height 71
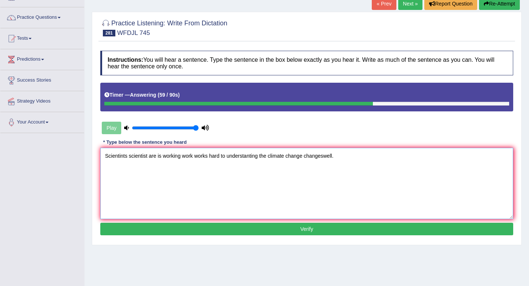
scroll to position [53, 0]
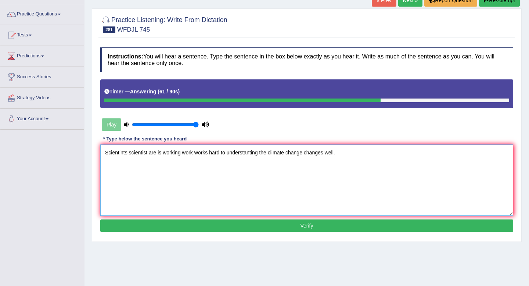
type textarea "Scientints scientist are is working work works hard to understanting the climat…"
click at [232, 231] on button "Verify" at bounding box center [306, 225] width 413 height 12
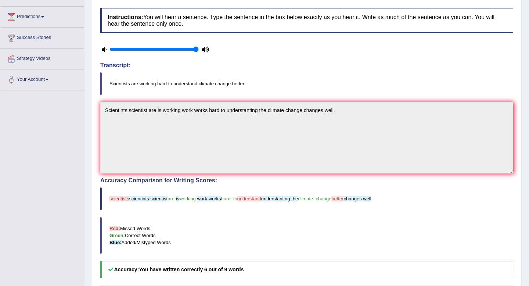
scroll to position [0, 0]
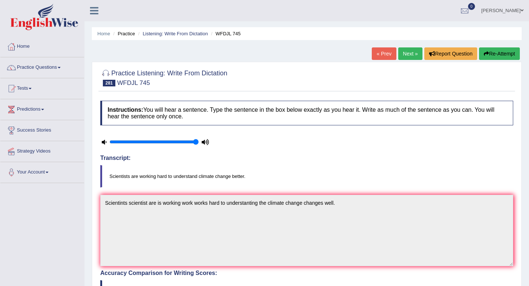
click at [409, 54] on link "Next »" at bounding box center [410, 53] width 24 height 12
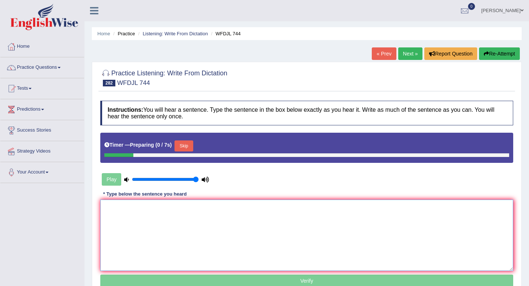
click at [200, 231] on textarea at bounding box center [306, 235] width 413 height 71
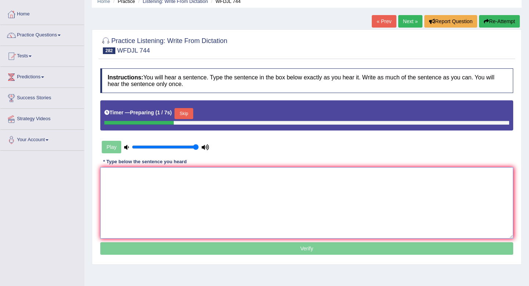
scroll to position [34, 0]
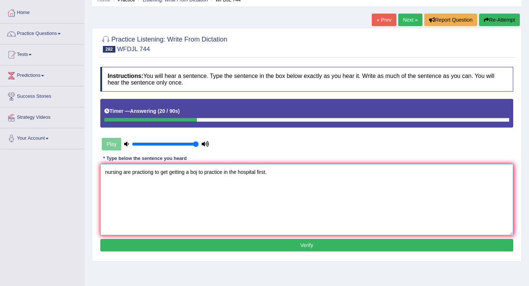
drag, startPoint x: 122, startPoint y: 172, endPoint x: 68, endPoint y: 170, distance: 54.0
click at [68, 170] on div "Toggle navigation Home Practice Questions Speaking Practice Read Aloud Repeat S…" at bounding box center [264, 157] width 529 height 382
click at [186, 172] on textarea "Nurses nurse nursing are practiong to get getting a boj to practice in the hosp…" at bounding box center [306, 199] width 413 height 71
drag, startPoint x: 263, startPoint y: 174, endPoint x: 256, endPoint y: 174, distance: 7.3
click at [256, 174] on textarea "Nurses nurse nursing are practicing start starting to get getting a boj to prac…" at bounding box center [306, 199] width 413 height 71
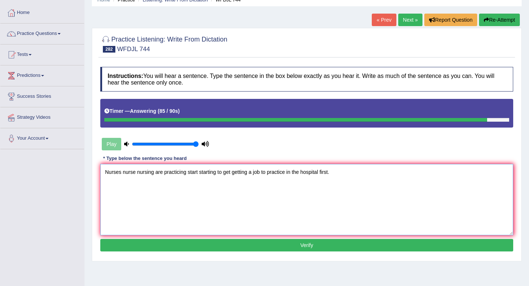
type textarea "Nurses nurse nursing are practicing start starting to get getting a job to prac…"
click at [247, 247] on button "Verify" at bounding box center [306, 245] width 413 height 12
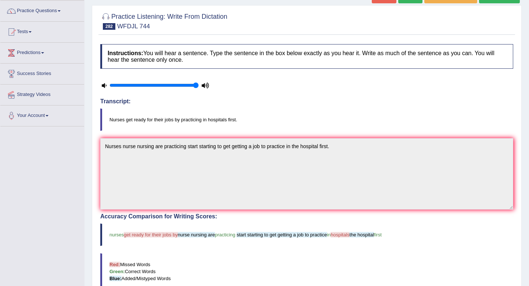
scroll to position [0, 0]
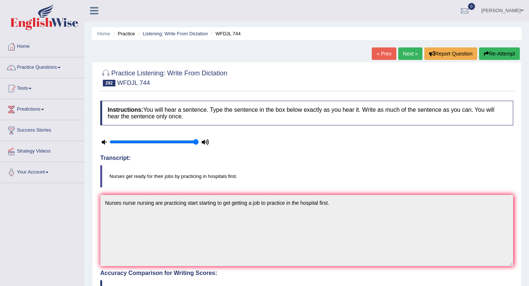
click at [409, 54] on link "Next »" at bounding box center [410, 53] width 24 height 12
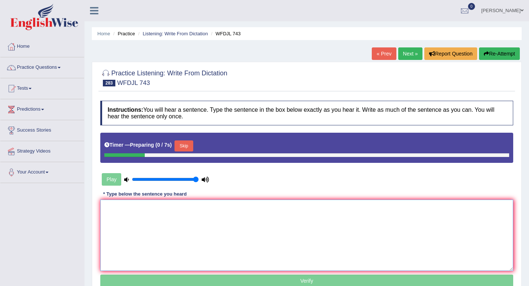
click at [224, 212] on textarea at bounding box center [306, 235] width 413 height 71
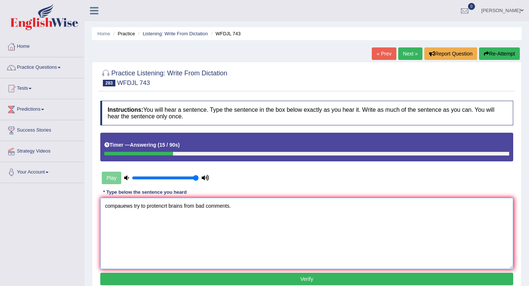
drag, startPoint x: 132, startPoint y: 206, endPoint x: 79, endPoint y: 205, distance: 52.9
click at [79, 205] on div "Toggle navigation Home Practice Questions Speaking Practice Read Aloud Repeat S…" at bounding box center [264, 191] width 529 height 382
click at [162, 208] on textarea "Companies try to protencrt brains from bad comments." at bounding box center [306, 233] width 413 height 71
click at [164, 206] on textarea "Companies try to protect brains from bad comments." at bounding box center [306, 233] width 413 height 71
click at [202, 205] on textarea "Companies try to protect their brains from bad comments." at bounding box center [306, 233] width 413 height 71
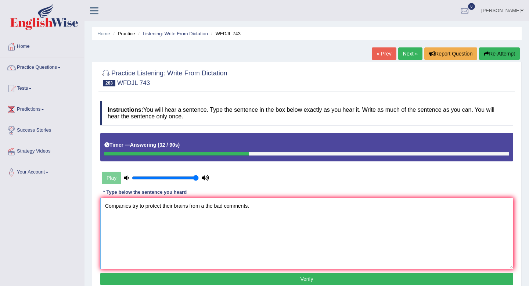
click at [250, 207] on textarea "Companies try to protect their brains from a the bad comments." at bounding box center [306, 233] width 413 height 71
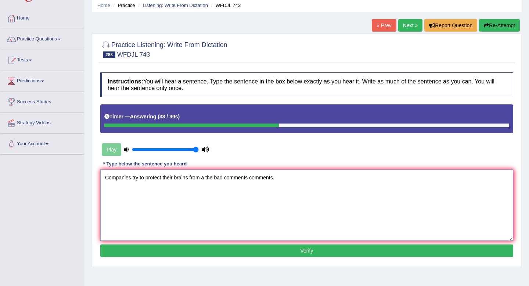
scroll to position [29, 0]
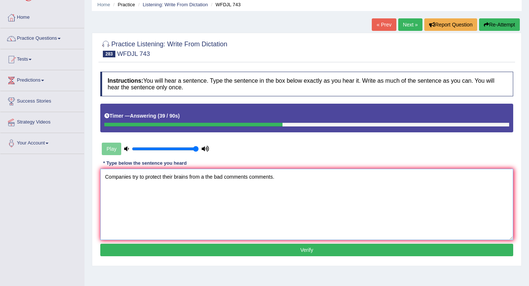
type textarea "Companies try to protect their brains from a the bad comments comments."
click at [172, 248] on button "Verify" at bounding box center [306, 250] width 413 height 12
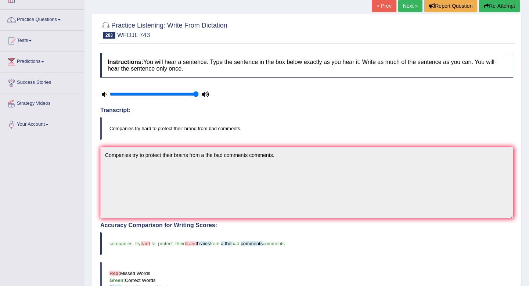
scroll to position [14, 0]
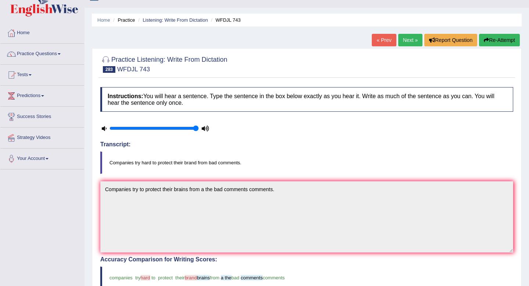
click at [403, 39] on link "Next »" at bounding box center [410, 40] width 24 height 12
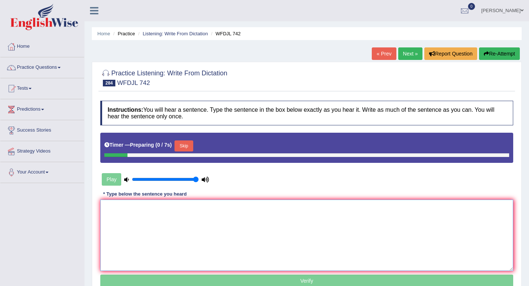
click at [176, 222] on textarea at bounding box center [306, 235] width 413 height 71
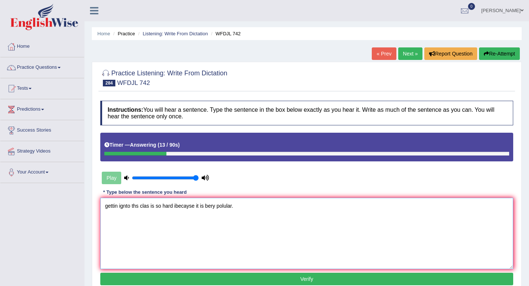
click at [226, 206] on textarea "gettin ignto ths clas is so hard ibecayse it is bery polular." at bounding box center [306, 233] width 413 height 71
click at [210, 205] on textarea "gettin ignto ths clas is so hard ibecayse it is bery popular." at bounding box center [306, 233] width 413 height 71
drag, startPoint x: 119, startPoint y: 206, endPoint x: 69, endPoint y: 205, distance: 49.6
click at [69, 205] on div "Toggle navigation Home Practice Questions Speaking Practice Read Aloud Repeat S…" at bounding box center [264, 191] width 529 height 382
drag, startPoint x: 165, startPoint y: 206, endPoint x: 133, endPoint y: 205, distance: 32.0
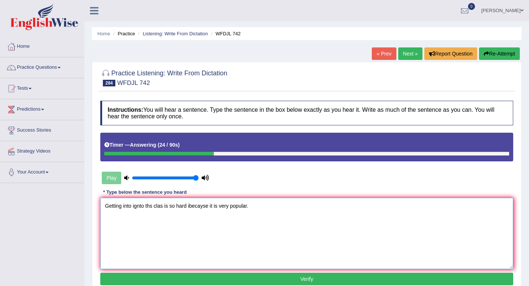
click at [133, 205] on textarea "Getting into ignto ths clas is so hard ibecayse it is very popular." at bounding box center [306, 233] width 413 height 71
click at [168, 207] on textarea "Getting into this class is so hard ibecayse it is very popular." at bounding box center [306, 233] width 413 height 71
click at [193, 206] on textarea "Getting into this class is so very hard ibecayse it is very popular." at bounding box center [306, 233] width 413 height 71
click at [212, 203] on textarea "Getting into this class is so very hard becayse it is very popular." at bounding box center [306, 233] width 413 height 71
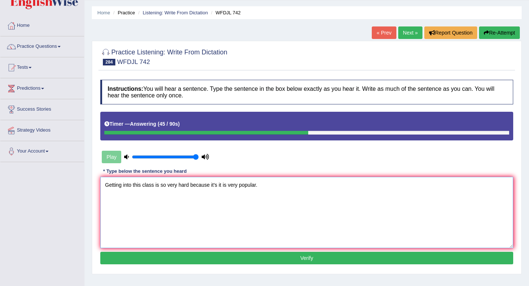
type textarea "Getting into this class is so very hard because it's it is very popular."
click at [190, 264] on button "Verify" at bounding box center [306, 258] width 413 height 12
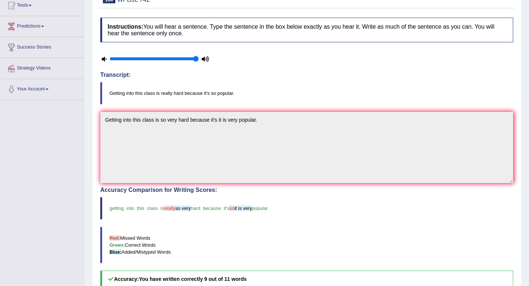
scroll to position [0, 0]
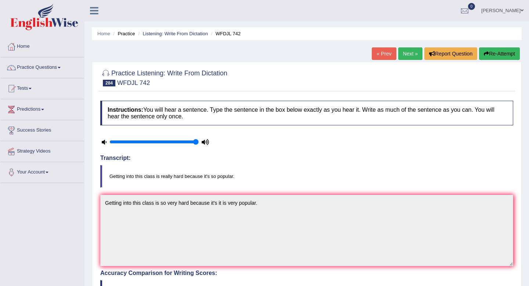
click at [409, 57] on link "Next »" at bounding box center [410, 53] width 24 height 12
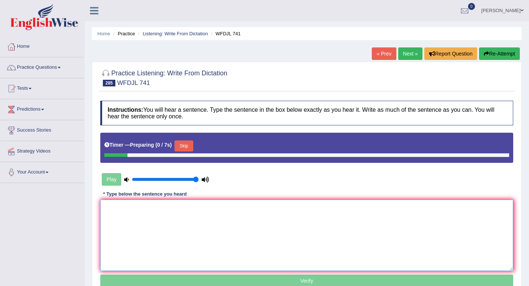
click at [197, 233] on textarea at bounding box center [306, 235] width 413 height 71
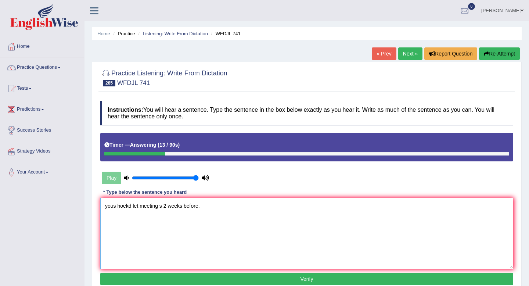
drag, startPoint x: 117, startPoint y: 205, endPoint x: 82, endPoint y: 203, distance: 34.9
click at [82, 203] on div "Toggle navigation Home Practice Questions Speaking Practice Read Aloud Repeat S…" at bounding box center [264, 191] width 529 height 382
click at [184, 203] on textarea "You should set met a the meeting s 2 weeks before." at bounding box center [306, 233] width 413 height 71
click at [164, 206] on textarea "You should set met a the meetings 2 weeks before." at bounding box center [306, 233] width 413 height 71
click at [206, 207] on textarea "You should set met a the meeting meetings 2 weeks before." at bounding box center [306, 233] width 413 height 71
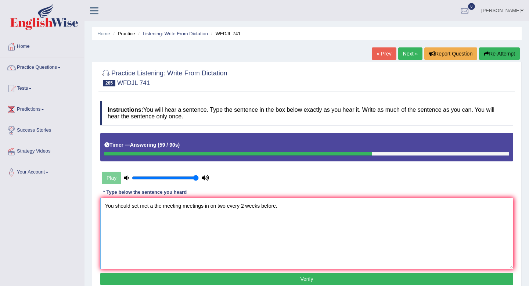
click at [246, 207] on textarea "You should set met a the meeting meetings in on two every 2 weeks before." at bounding box center [306, 233] width 413 height 71
drag, startPoint x: 228, startPoint y: 206, endPoint x: 217, endPoint y: 206, distance: 10.7
click at [217, 206] on textarea "You should set met a the meeting meetings in on two every 2 two weeks before." at bounding box center [306, 233] width 413 height 71
click at [261, 204] on textarea "You should set met a the meeting meetings in on every 2 two weeks before." at bounding box center [306, 233] width 413 height 71
click at [132, 208] on textarea "You should set met a the meeting meetings in on every 2 two weeks week before." at bounding box center [306, 233] width 413 height 71
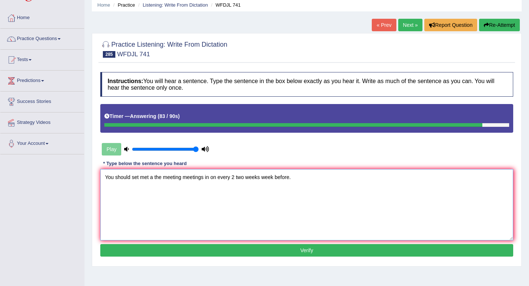
scroll to position [29, 0]
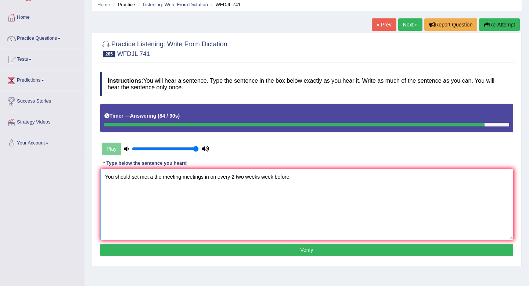
type textarea "You should set met a the meeting meetings in on every 2 two weeks week before."
click at [185, 249] on button "Verify" at bounding box center [306, 250] width 413 height 12
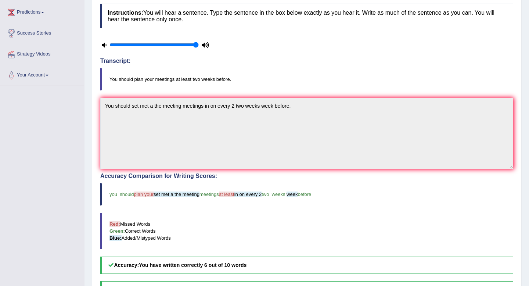
scroll to position [32, 0]
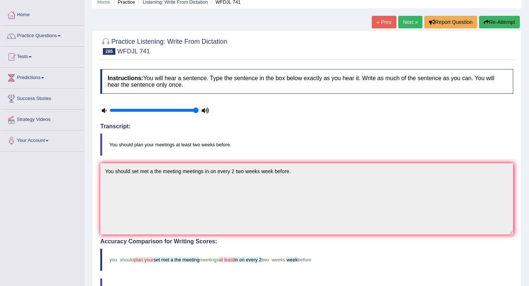
click at [410, 25] on link "Next »" at bounding box center [410, 22] width 24 height 12
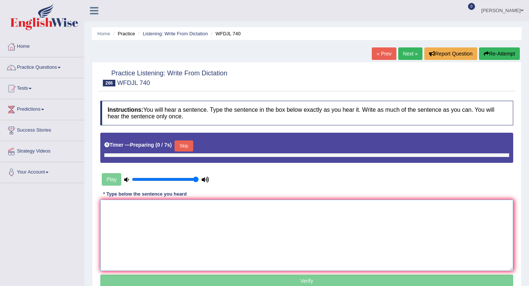
click at [202, 211] on textarea at bounding box center [306, 235] width 413 height 71
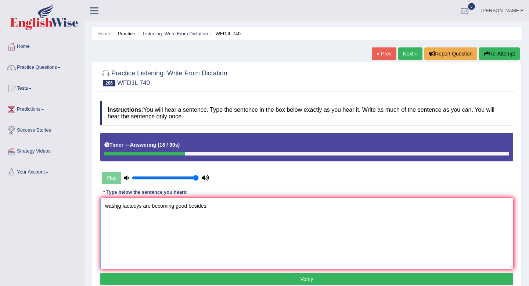
click at [175, 208] on textarea "washjg factoeys are becoming good besides." at bounding box center [306, 233] width 413 height 71
click at [151, 205] on textarea "washjg factoeys are becoming good besides." at bounding box center [306, 233] width 413 height 71
drag, startPoint x: 122, startPoint y: 206, endPoint x: 75, endPoint y: 204, distance: 47.4
click at [75, 204] on div "Toggle navigation Home Practice Questions Speaking Practice Read Aloud Repeat S…" at bounding box center [264, 191] width 529 height 382
drag, startPoint x: 167, startPoint y: 205, endPoint x: 148, endPoint y: 205, distance: 18.7
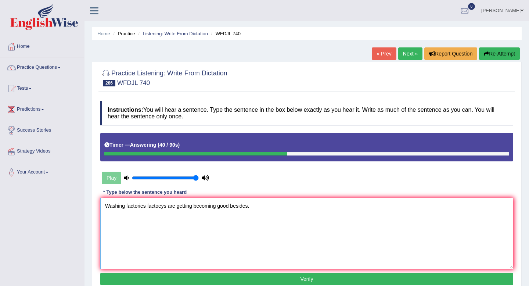
click at [148, 205] on textarea "Washing factories factoeys are getting becoming good besides." at bounding box center [306, 233] width 413 height 71
click at [195, 206] on textarea "Washing factories factory is are getting becoming good besides." at bounding box center [306, 233] width 413 height 71
click at [221, 205] on textarea "Washing factories factory is are getting becoming good besides." at bounding box center [306, 233] width 413 height 71
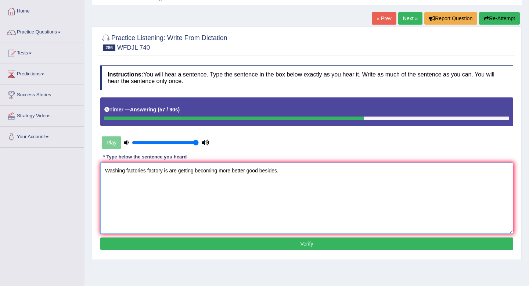
scroll to position [85, 0]
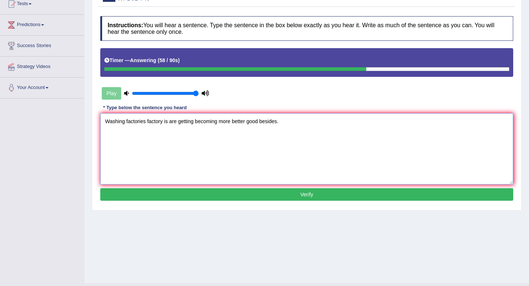
type textarea "Washing factories factory is are getting becoming more better good besides."
click at [234, 188] on button "Verify" at bounding box center [306, 194] width 413 height 12
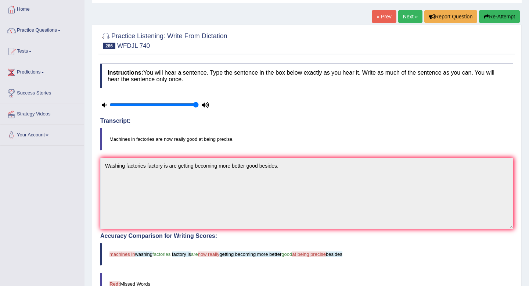
scroll to position [24, 0]
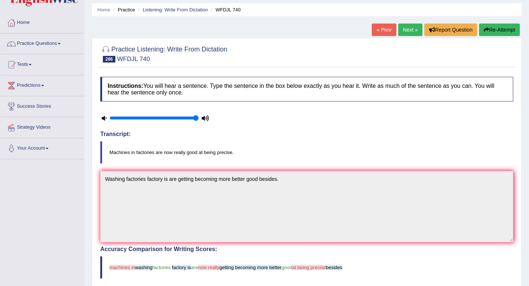
click at [494, 29] on button "Re-Attempt" at bounding box center [499, 30] width 41 height 12
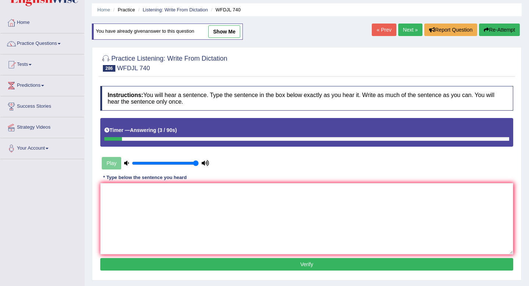
scroll to position [100, 0]
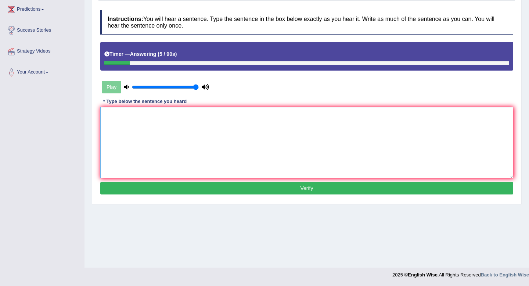
click at [350, 130] on textarea at bounding box center [306, 142] width 413 height 71
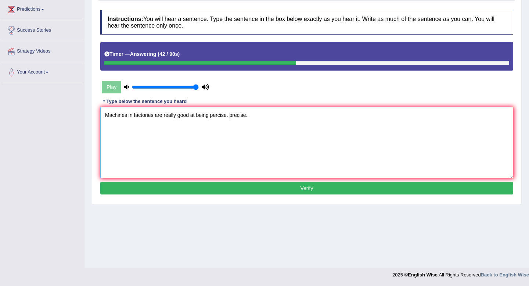
click at [155, 115] on textarea "Machines in factories are really good at being percise. precise." at bounding box center [306, 142] width 413 height 71
click at [165, 116] on textarea "Machines in factories are really good at being percise. precise." at bounding box center [306, 142] width 413 height 71
click at [163, 117] on textarea "Machines in factories are really good at being percise. precise." at bounding box center [306, 142] width 413 height 71
type textarea "Machines in factories are really good at being percise. precise."
click at [159, 187] on button "Verify" at bounding box center [306, 188] width 413 height 12
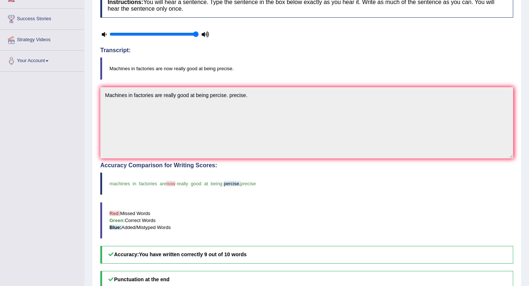
scroll to position [0, 0]
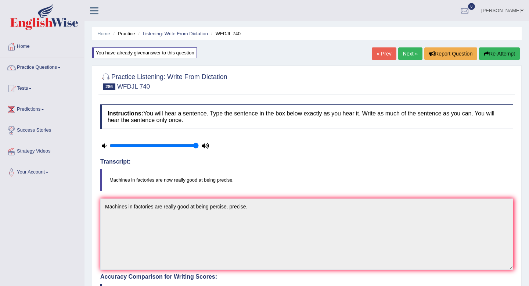
click at [402, 52] on link "Next »" at bounding box center [410, 53] width 24 height 12
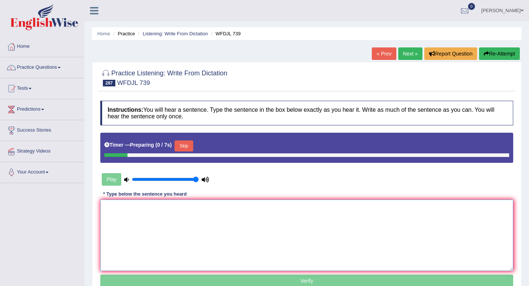
click at [145, 208] on textarea at bounding box center [306, 235] width 413 height 71
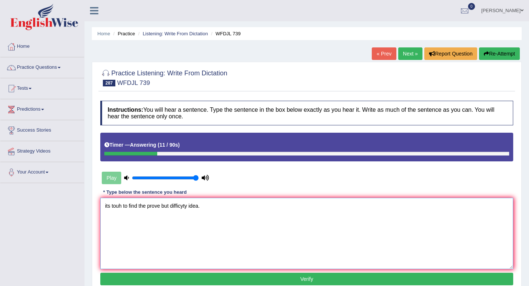
click at [171, 206] on textarea "its touh to find the prove but difficyty idea." at bounding box center [306, 233] width 413 height 71
click at [190, 205] on textarea "its touh to find the prove but difficyty idea." at bounding box center [306, 233] width 413 height 71
click at [209, 202] on textarea "its touh to find the prove but difficyty to supoort idea." at bounding box center [306, 233] width 413 height 71
click at [216, 204] on textarea "its touh to find the prove but difficyty to support idea." at bounding box center [306, 233] width 413 height 71
drag, startPoint x: 112, startPoint y: 206, endPoint x: 82, endPoint y: 205, distance: 30.5
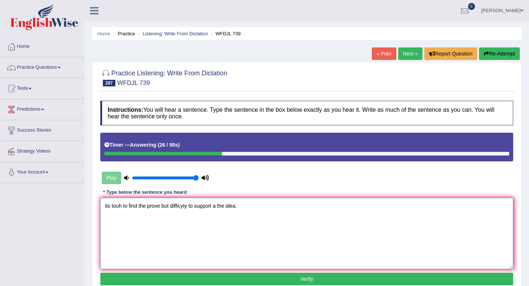
click at [82, 205] on div "Toggle navigation Home Practice Questions Speaking Practice Read Aloud Repeat S…" at bounding box center [264, 191] width 529 height 382
click at [123, 204] on textarea "It's touh to find the prove but difficyty to support a the idea." at bounding box center [306, 233] width 413 height 71
click at [167, 207] on textarea "It's tough to find the prove but difficyty to support a the idea." at bounding box center [306, 233] width 413 height 71
drag, startPoint x: 194, startPoint y: 206, endPoint x: 181, endPoint y: 206, distance: 13.2
click at [181, 206] on textarea "It's tough to find the prove but difficyty to support a the idea." at bounding box center [306, 233] width 413 height 71
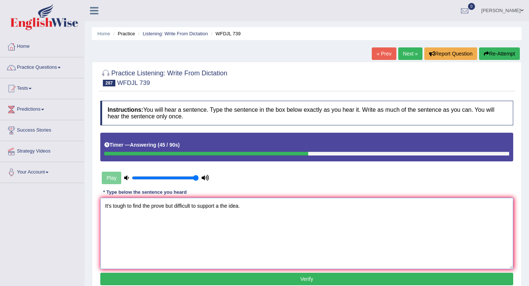
click at [175, 205] on textarea "It's tough to find the prove but difficult to support a the idea." at bounding box center [306, 233] width 413 height 71
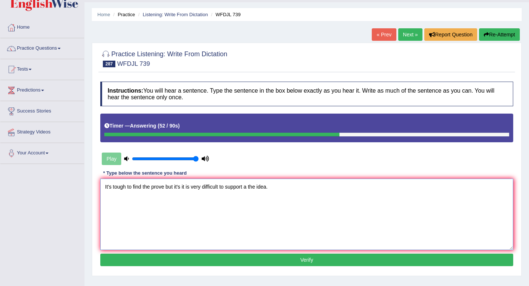
scroll to position [26, 0]
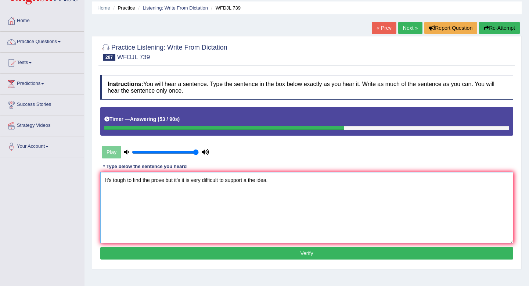
type textarea "It's tough to find the prove but it's it is very difficult to support a the ide…"
click at [220, 251] on button "Verify" at bounding box center [306, 253] width 413 height 12
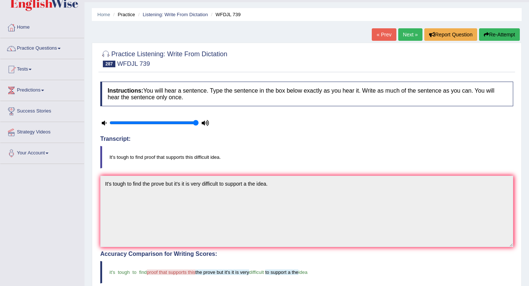
scroll to position [0, 0]
